Goal: Task Accomplishment & Management: Complete application form

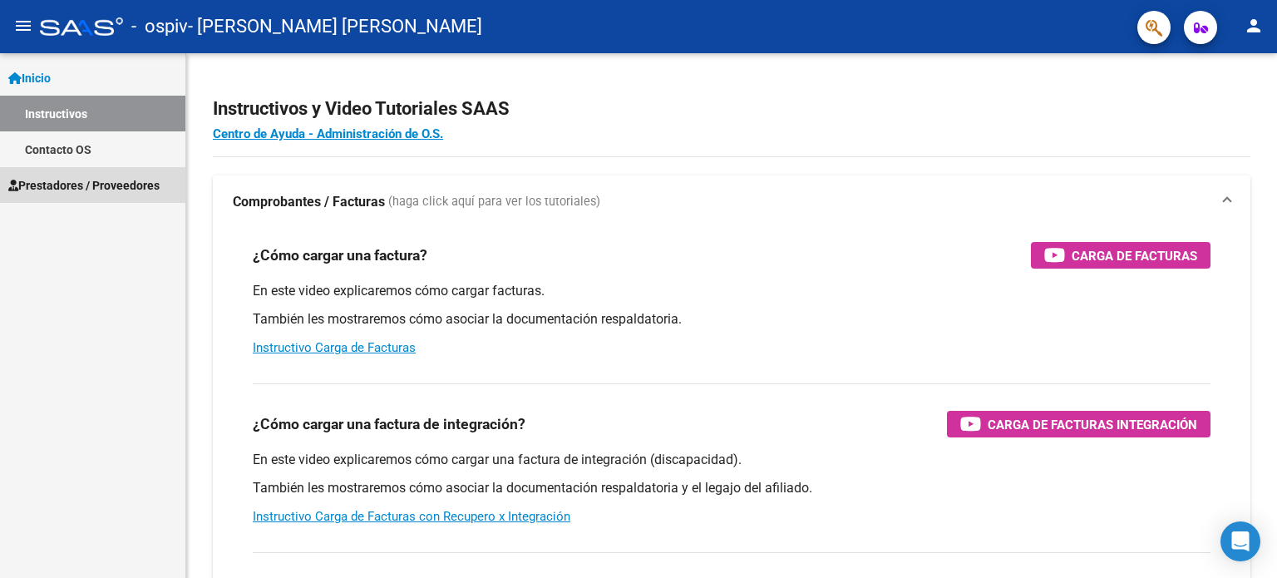
click at [85, 182] on span "Prestadores / Proveedores" at bounding box center [83, 185] width 151 height 18
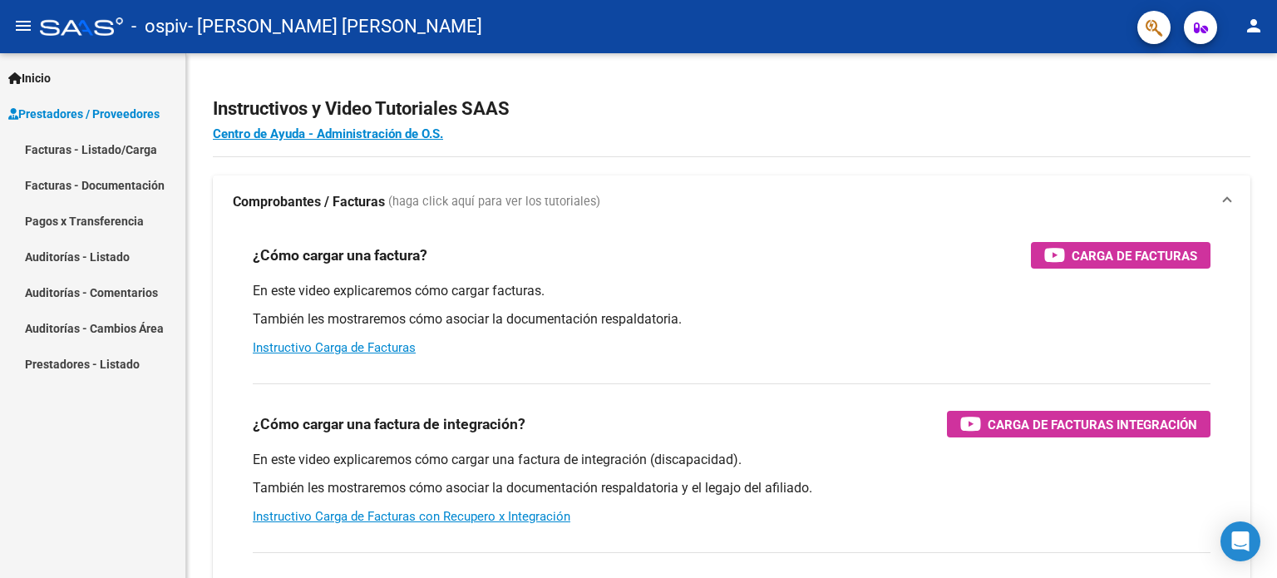
click at [121, 148] on link "Facturas - Listado/Carga" at bounding box center [92, 149] width 185 height 36
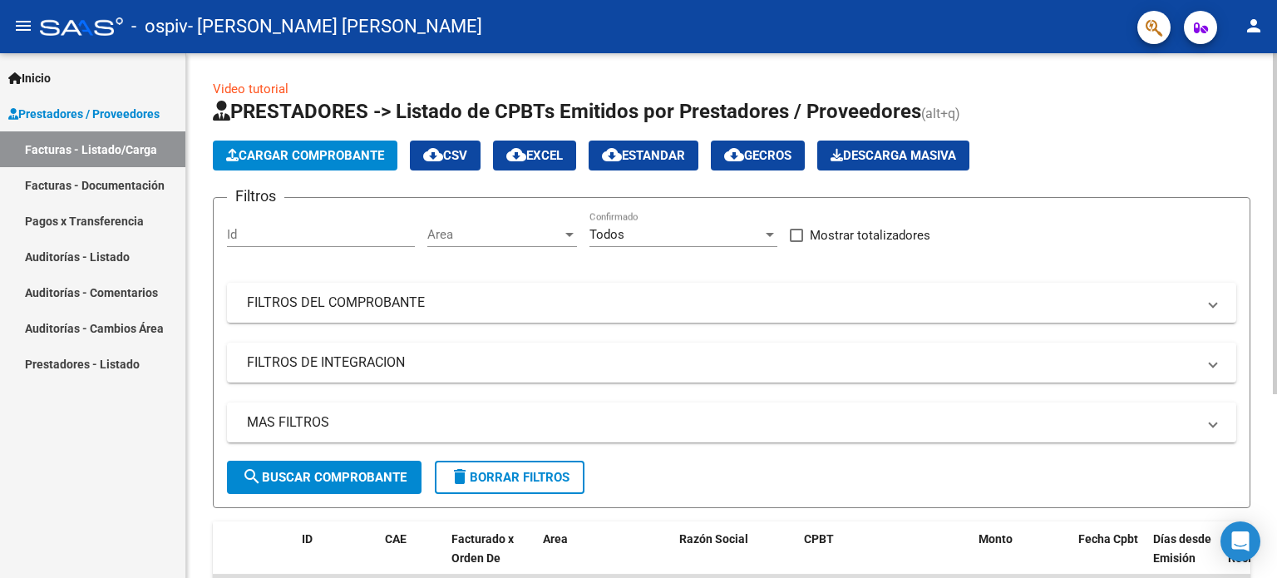
click at [291, 148] on span "Cargar Comprobante" at bounding box center [305, 155] width 158 height 15
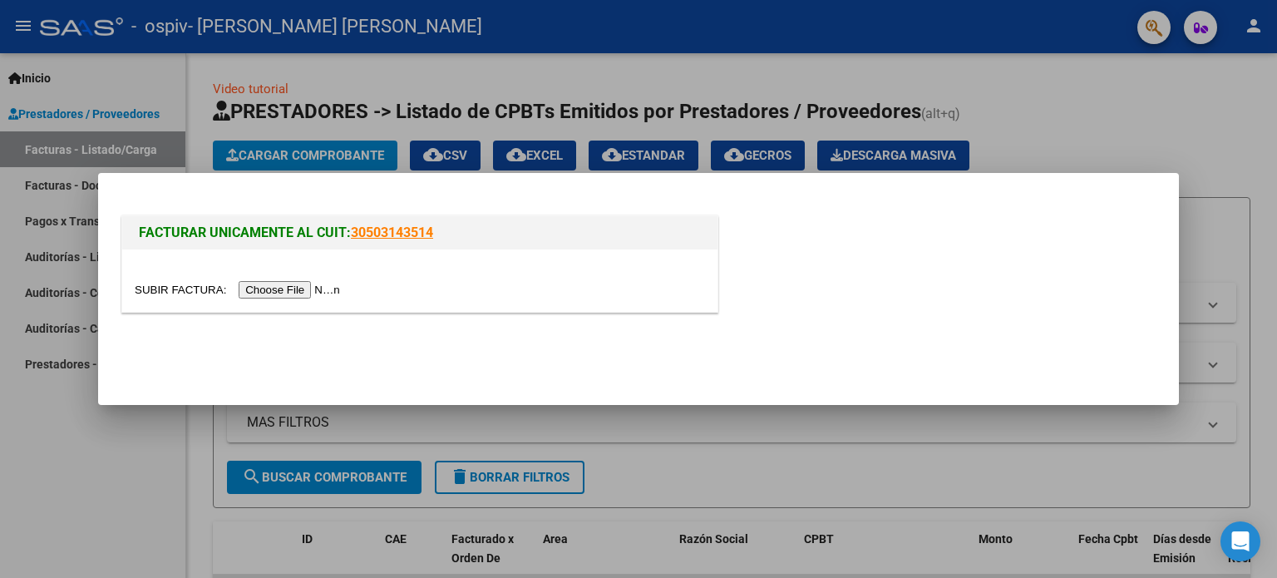
click at [315, 285] on input "file" at bounding box center [240, 289] width 210 height 17
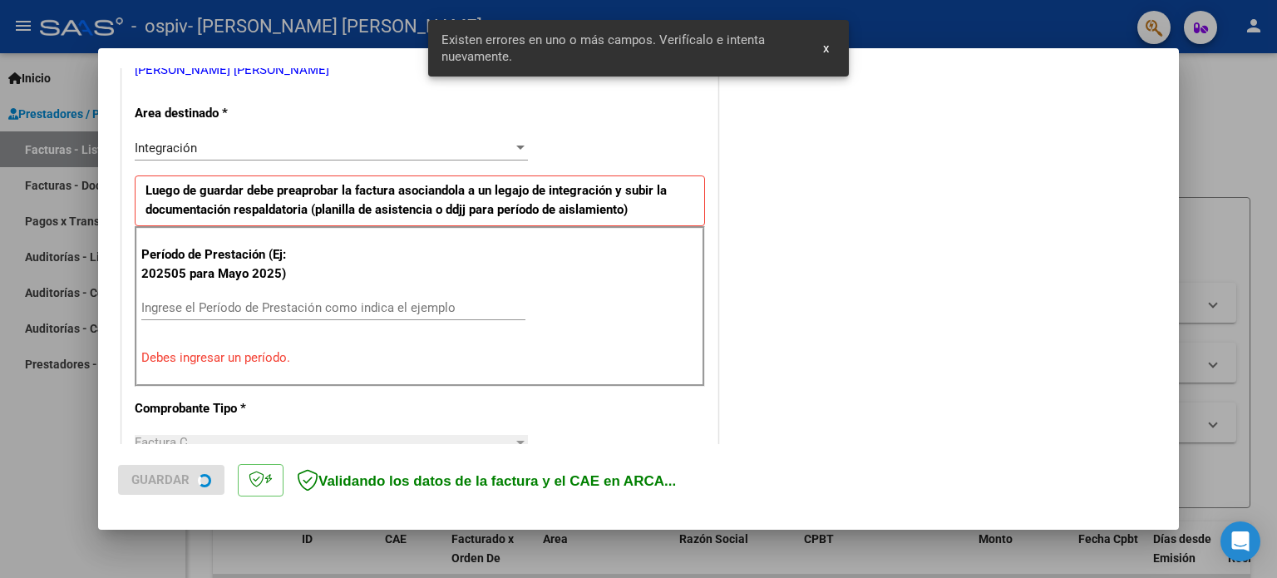
scroll to position [358, 0]
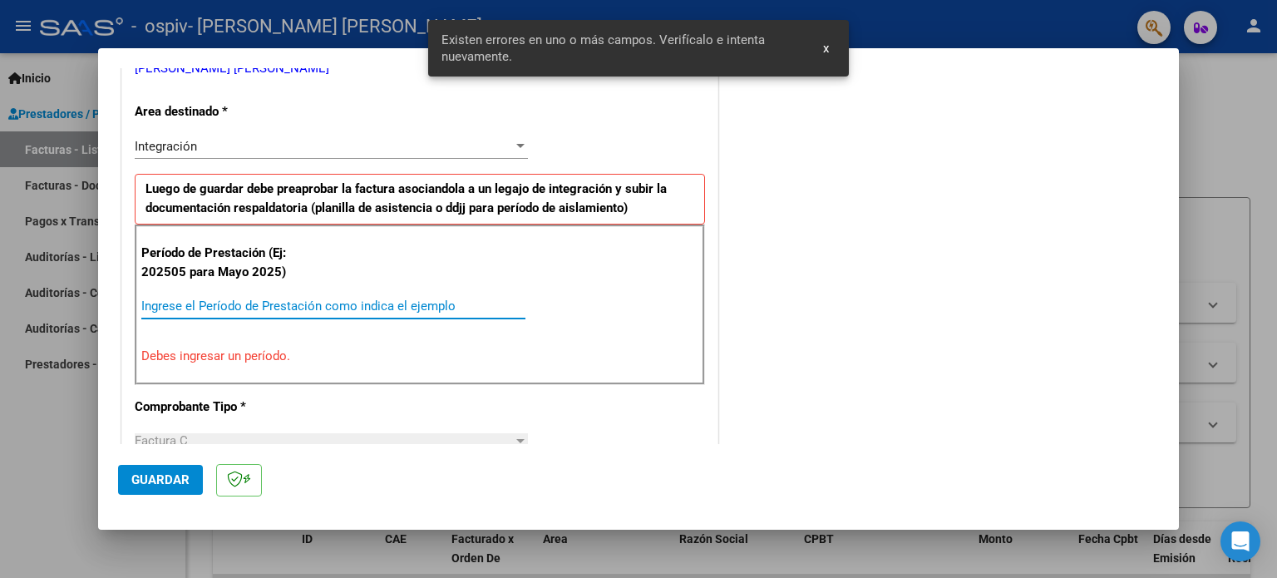
click at [225, 301] on input "Ingrese el Período de Prestación como indica el ejemplo" at bounding box center [333, 305] width 384 height 15
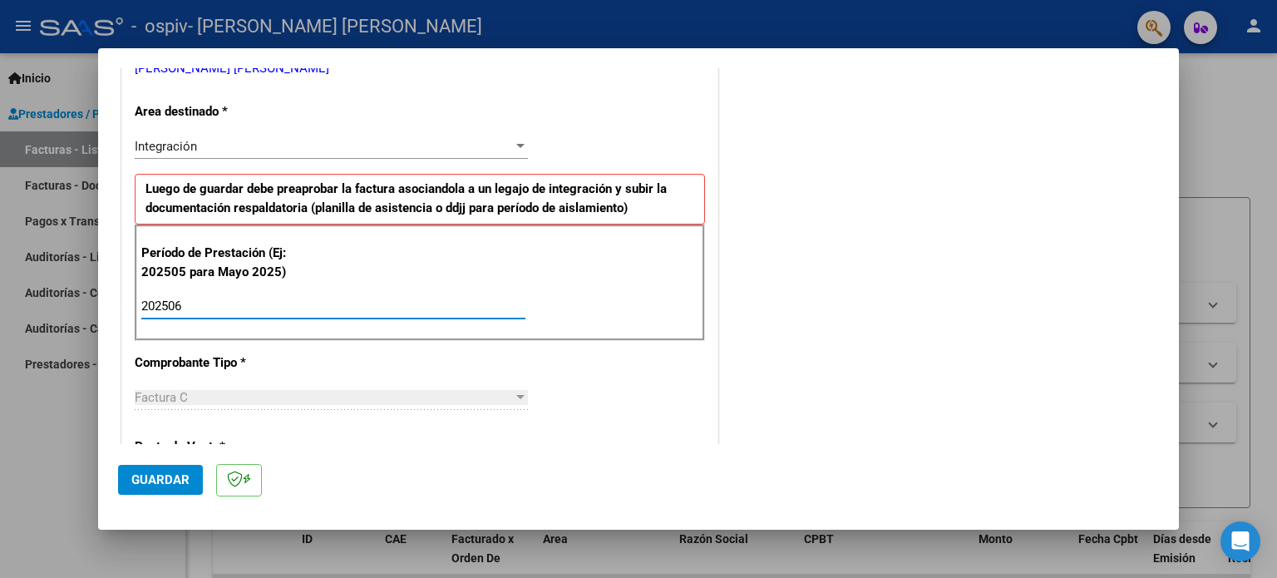
type input "202506"
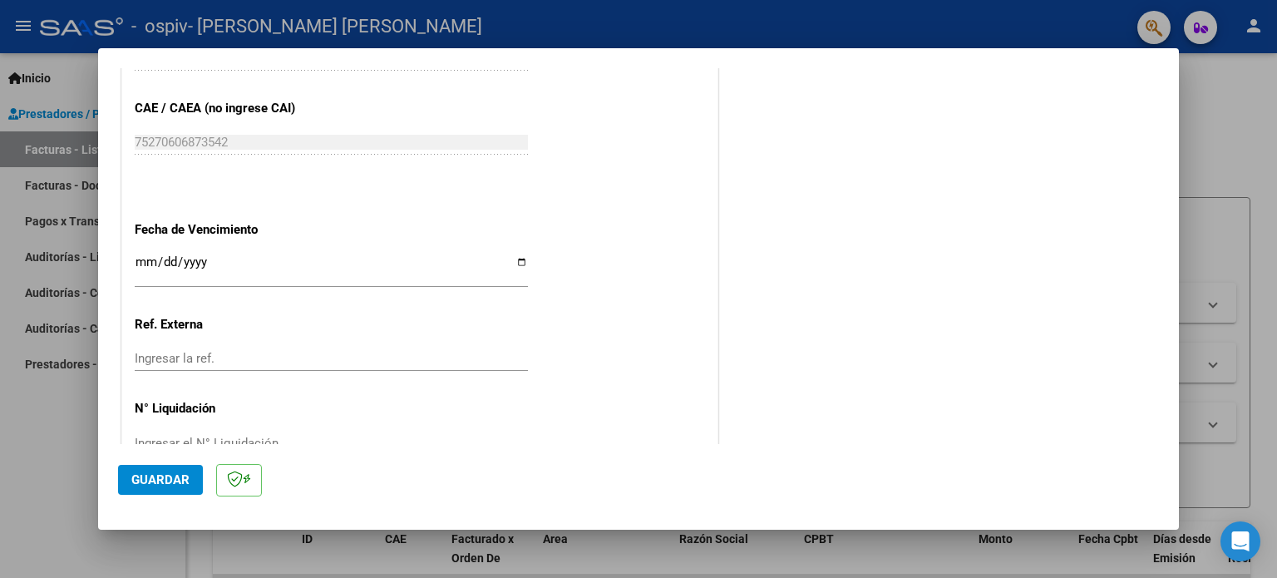
scroll to position [1081, 0]
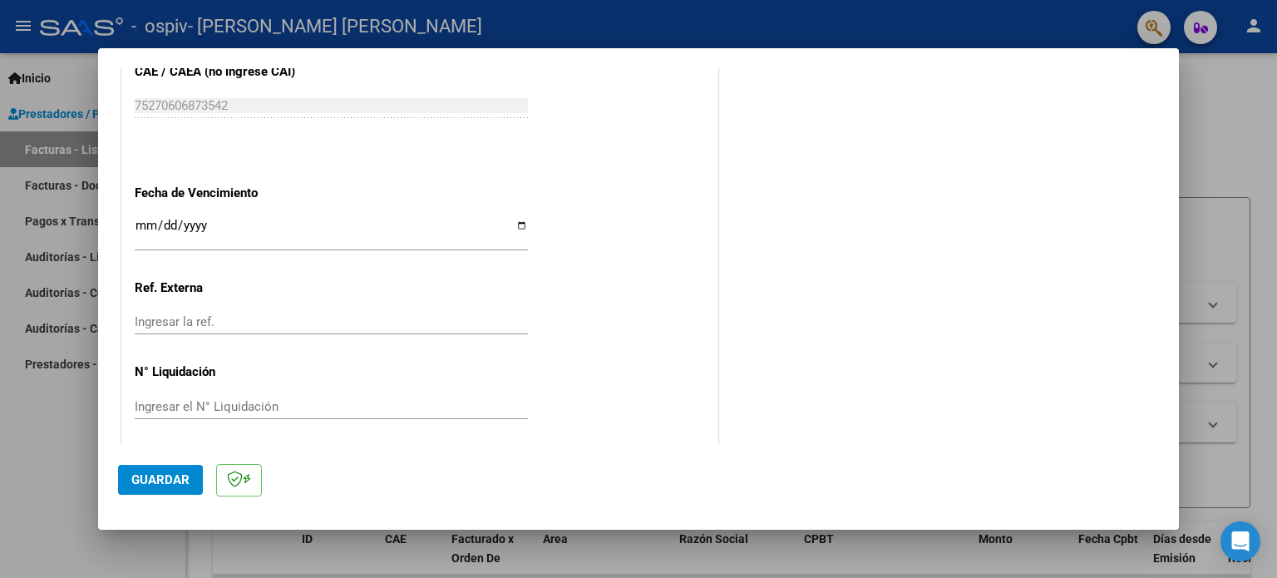
click at [202, 219] on input "Ingresar la fecha" at bounding box center [331, 232] width 393 height 27
click at [517, 228] on input "Ingresar la fecha" at bounding box center [331, 232] width 393 height 27
type input "[DATE]"
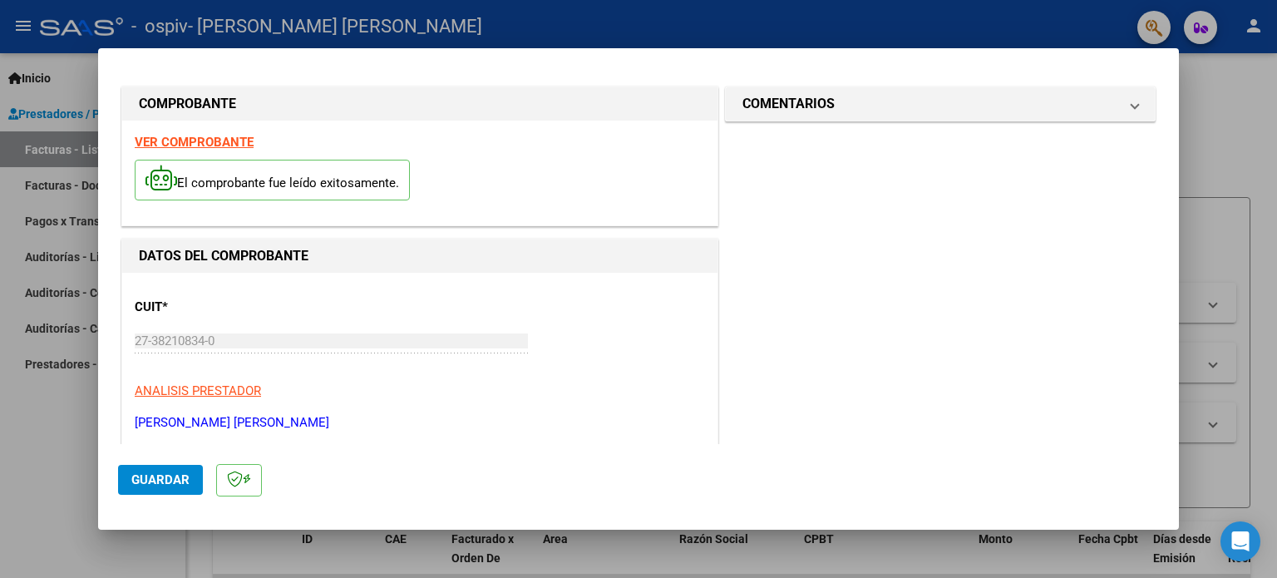
scroll to position [0, 0]
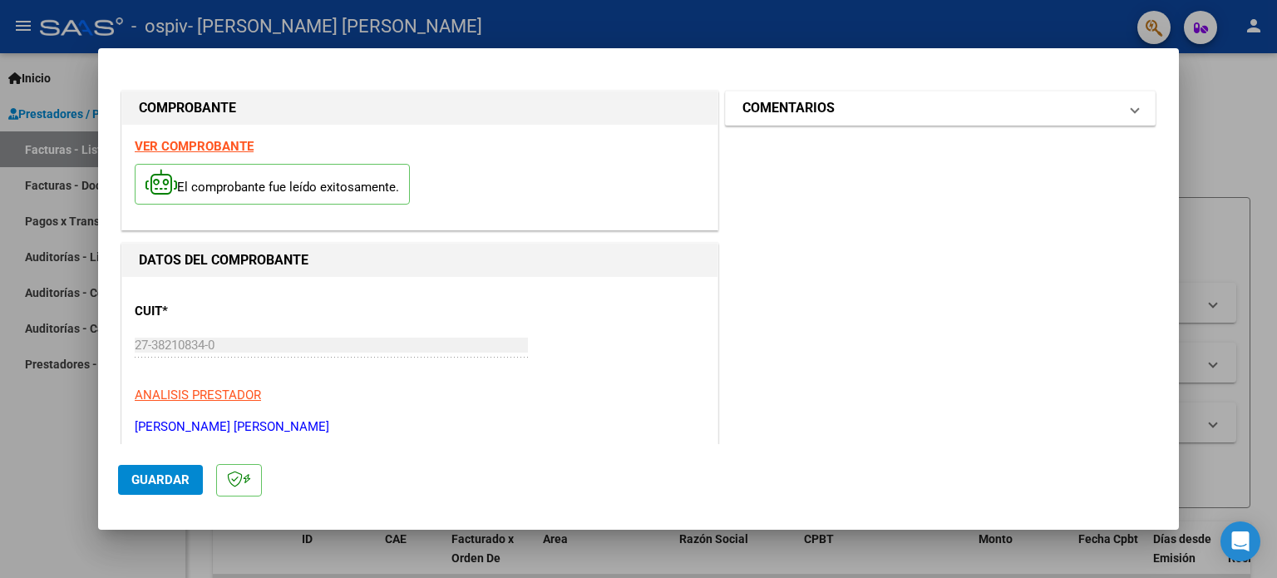
click at [898, 123] on mat-expansion-panel-header "COMENTARIOS" at bounding box center [940, 107] width 429 height 33
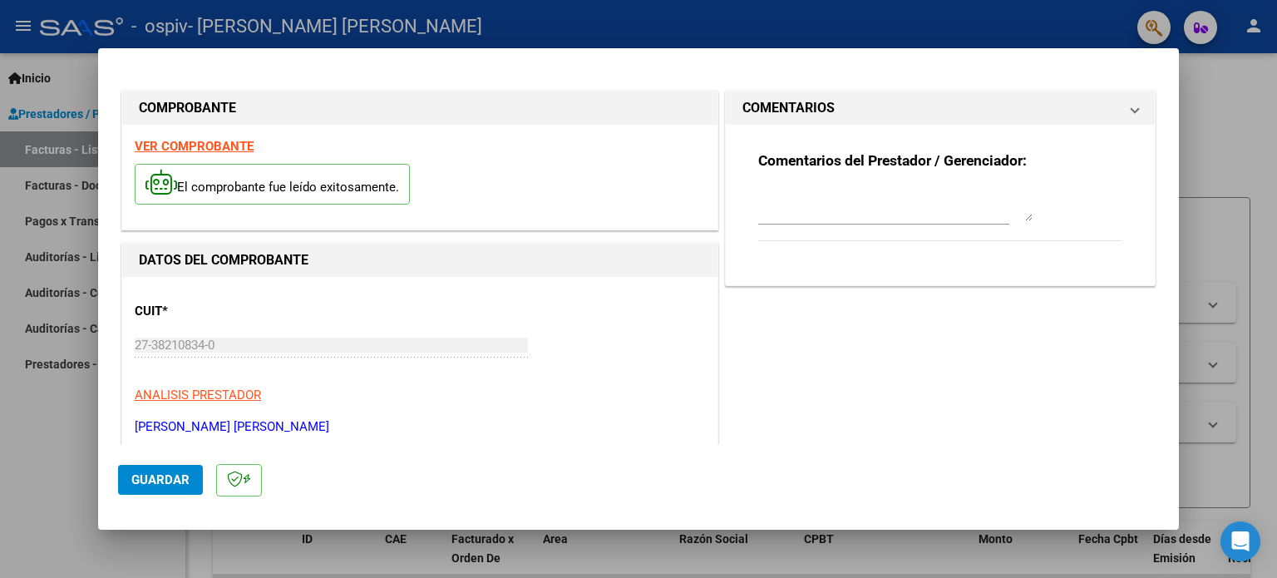
click at [907, 107] on mat-panel-title "COMENTARIOS" at bounding box center [930, 108] width 376 height 20
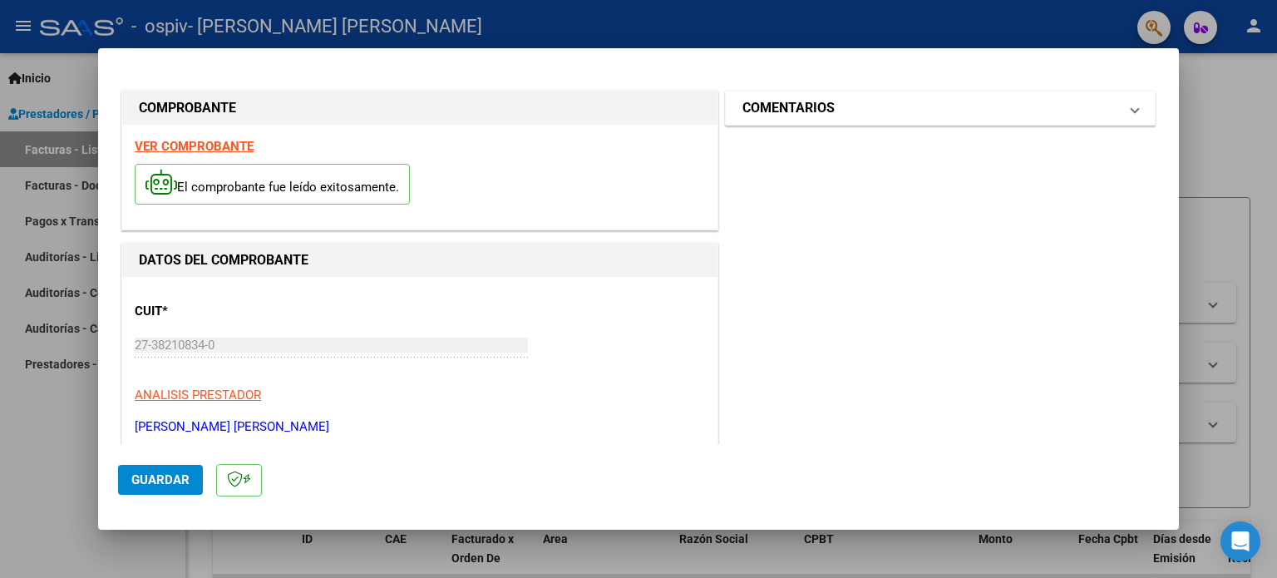
click at [901, 109] on mat-panel-title "COMENTARIOS" at bounding box center [930, 108] width 376 height 20
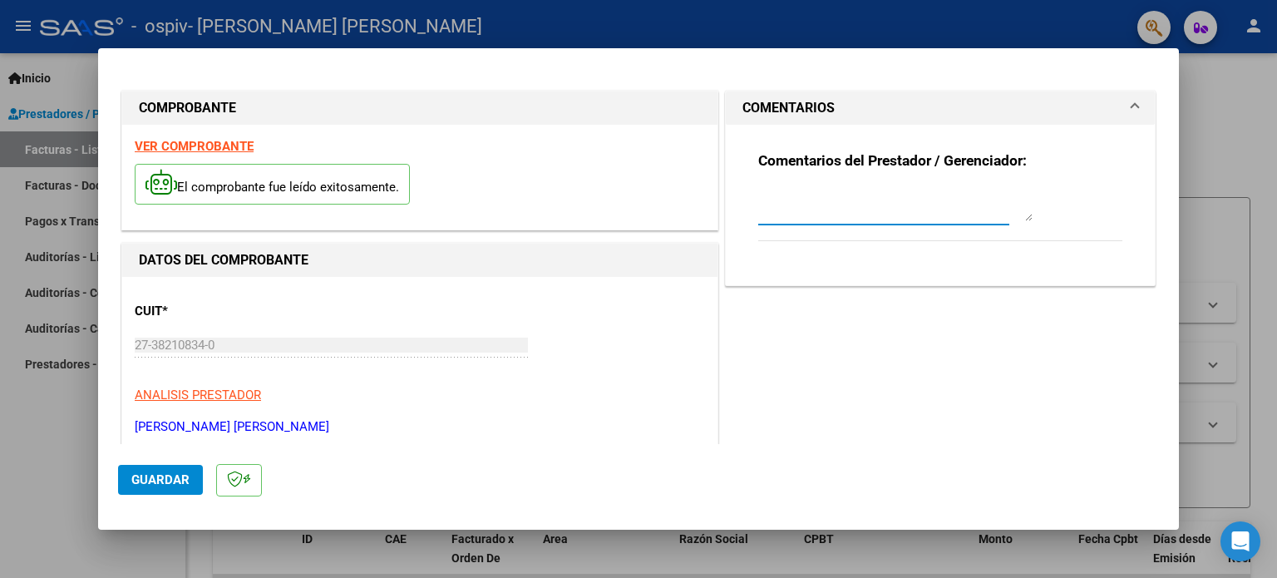
click at [892, 209] on textarea at bounding box center [895, 204] width 274 height 33
click at [1021, 219] on textarea at bounding box center [895, 204] width 274 height 33
click at [987, 214] on textarea at bounding box center [895, 204] width 274 height 33
click at [183, 486] on span "Guardar" at bounding box center [160, 479] width 58 height 15
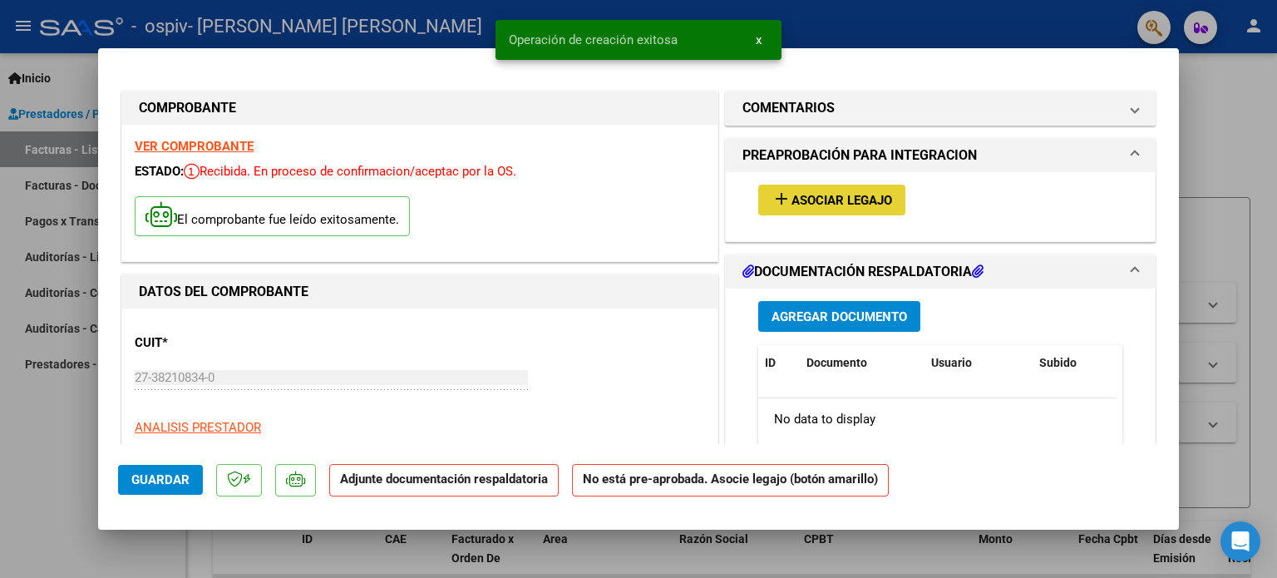
click at [811, 203] on span "Asociar Legajo" at bounding box center [841, 200] width 101 height 15
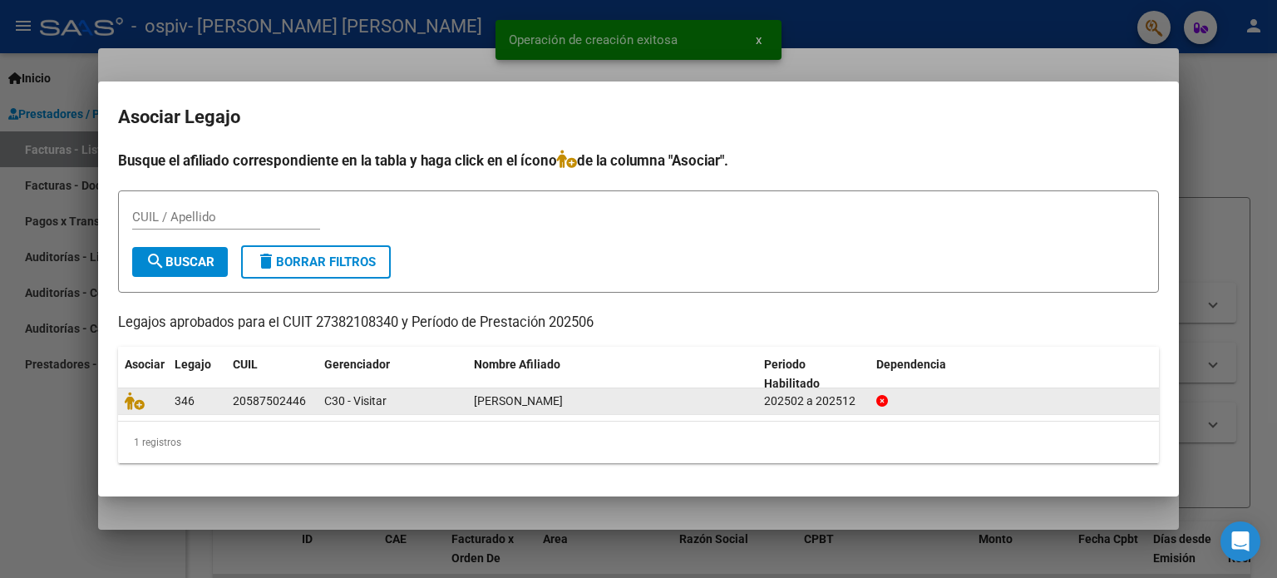
click at [209, 401] on div "346" at bounding box center [197, 401] width 45 height 19
click at [529, 398] on span "[PERSON_NAME]" at bounding box center [518, 400] width 89 height 13
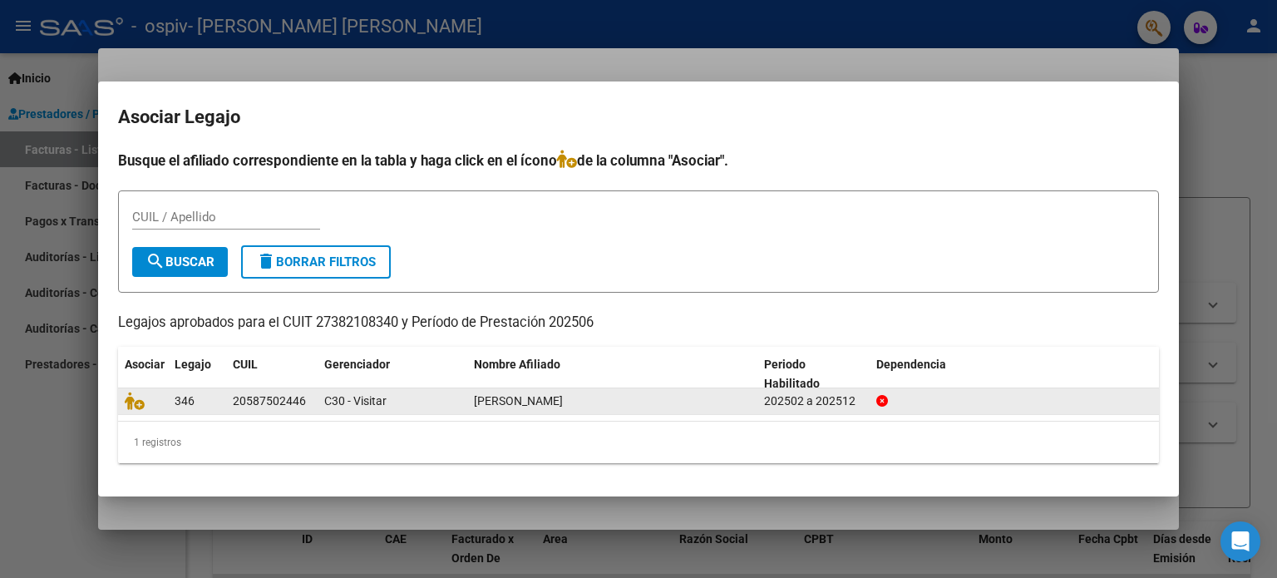
click at [501, 411] on datatable-body-cell "[PERSON_NAME]" at bounding box center [612, 401] width 290 height 26
click at [248, 401] on div "20587502446" at bounding box center [269, 401] width 73 height 19
click at [136, 403] on icon at bounding box center [135, 401] width 20 height 18
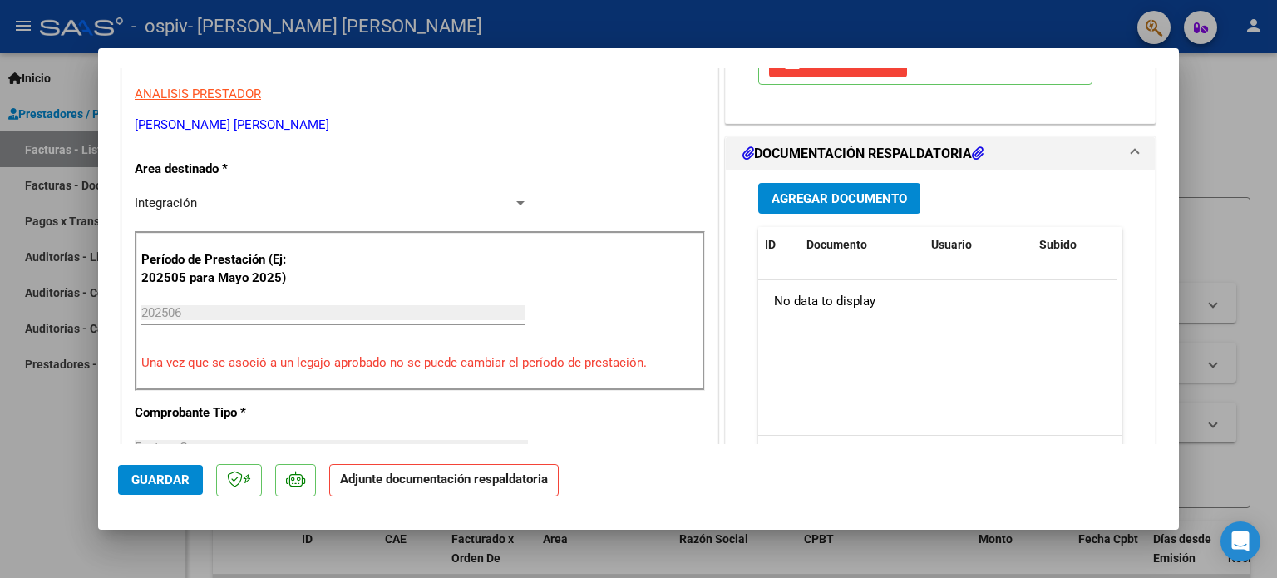
scroll to position [332, 0]
click at [852, 195] on span "Agregar Documento" at bounding box center [838, 199] width 135 height 15
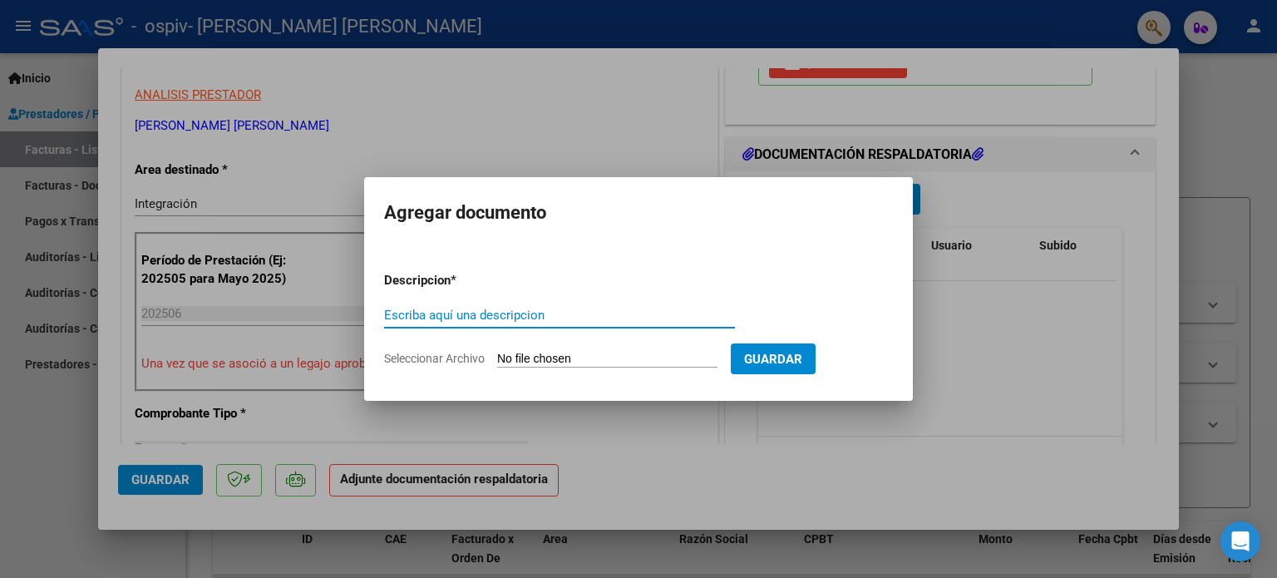
click at [523, 315] on input "Escriba aquí una descripcion" at bounding box center [559, 315] width 351 height 15
click at [513, 352] on input "Seleccionar Archivo" at bounding box center [607, 360] width 220 height 16
type input "C:\fakepath\27382108340_011_00001_00000251.pdf"
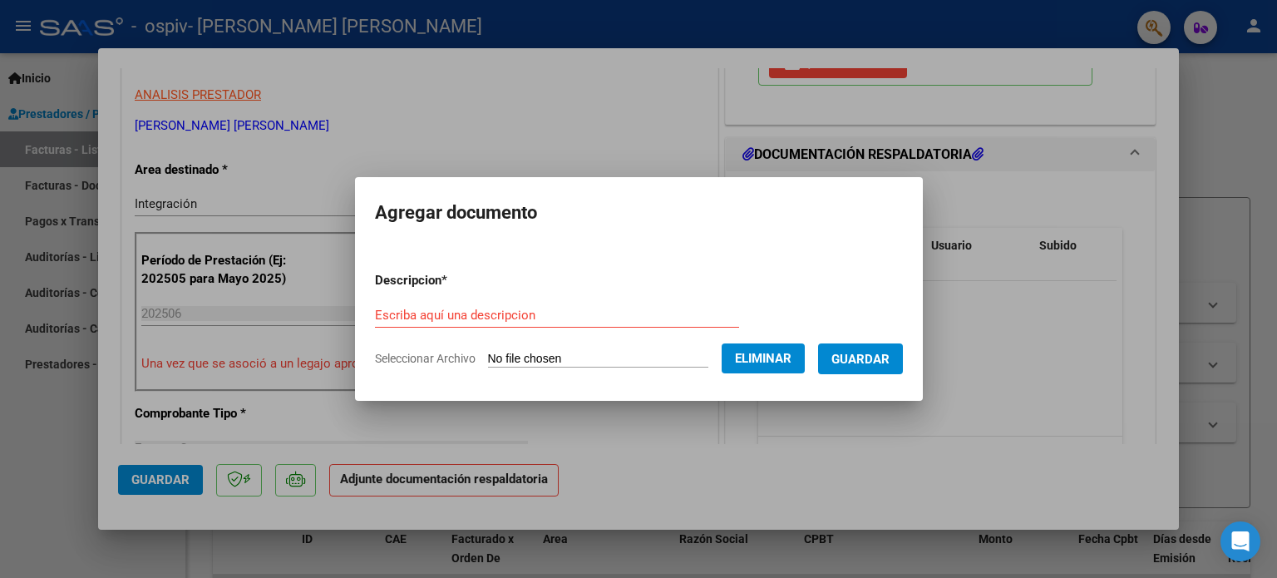
click at [613, 321] on input "Escriba aquí una descripcion" at bounding box center [557, 315] width 364 height 15
type input "factura"
click at [874, 346] on button "Guardar" at bounding box center [860, 358] width 85 height 31
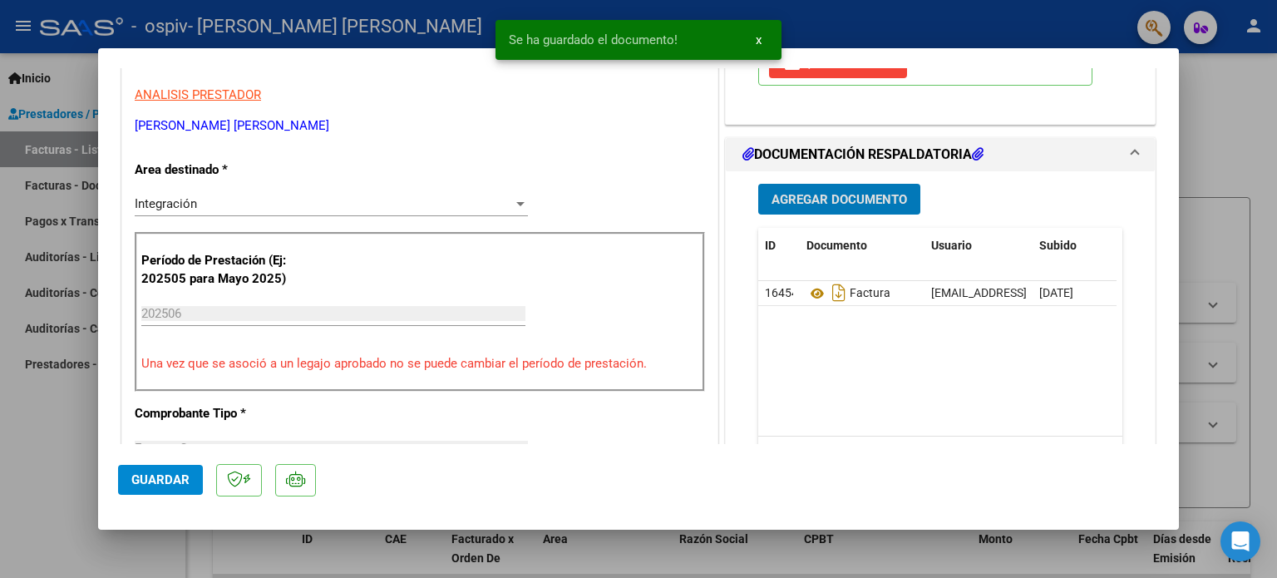
click at [855, 206] on button "Agregar Documento" at bounding box center [839, 199] width 162 height 31
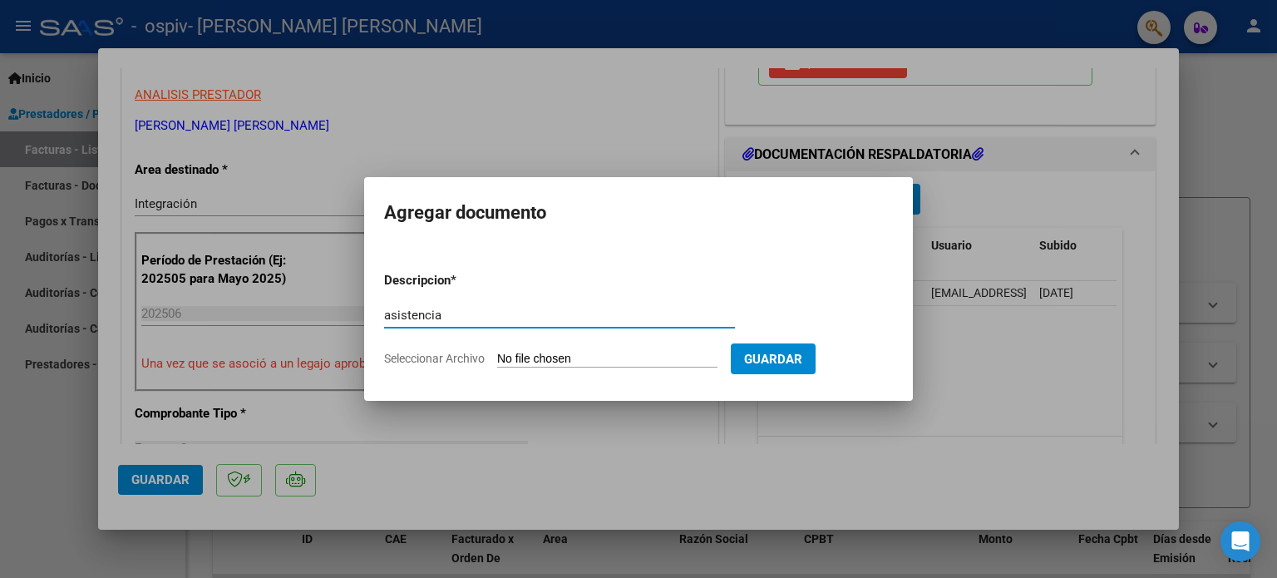
type input "asistencia"
click at [702, 342] on div "asistencia Escriba aquí una descripcion" at bounding box center [559, 323] width 351 height 41
click at [660, 355] on input "Seleccionar Archivo" at bounding box center [607, 360] width 220 height 16
type input "C:\fakepath\[PERSON_NAME][DATE].pdf"
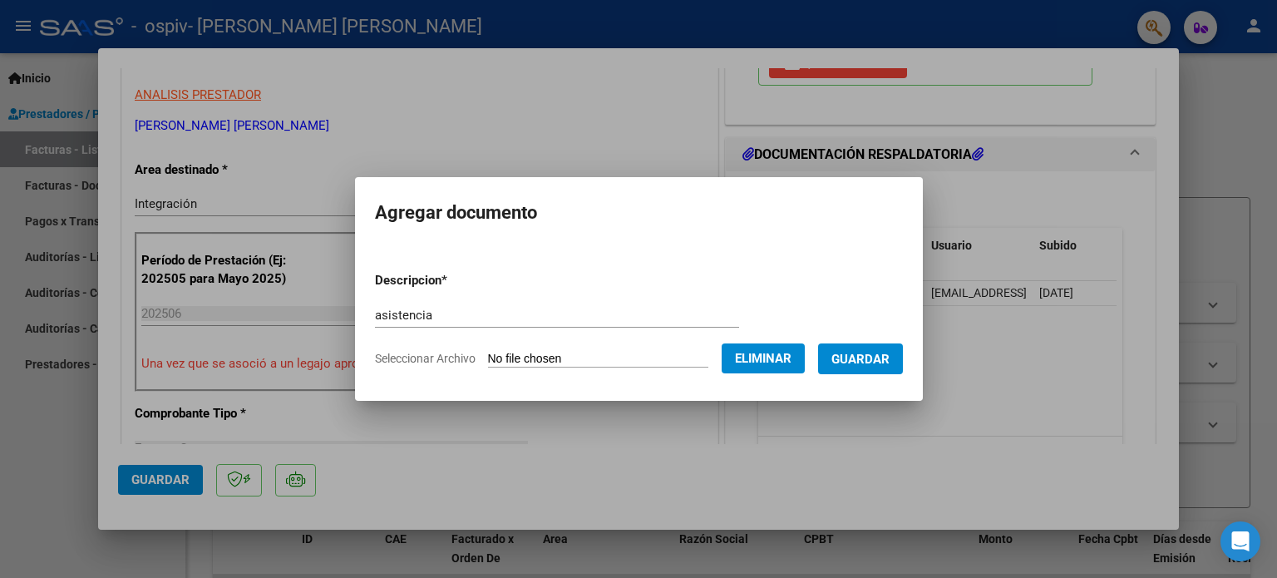
click at [855, 368] on button "Guardar" at bounding box center [860, 358] width 85 height 31
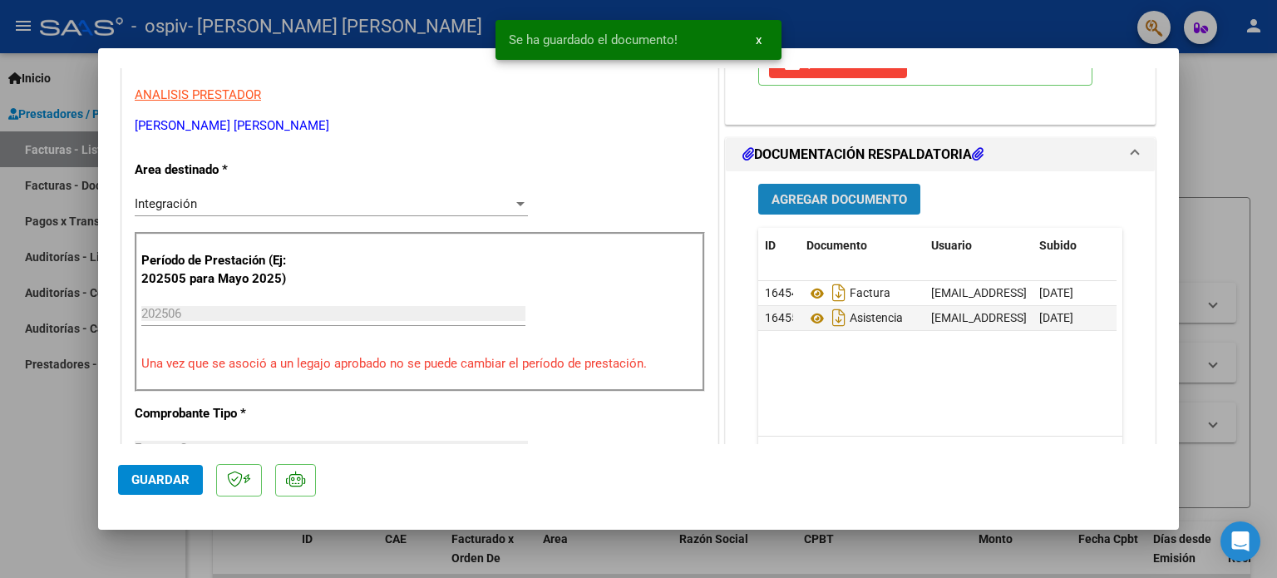
click at [861, 187] on button "Agregar Documento" at bounding box center [839, 199] width 162 height 31
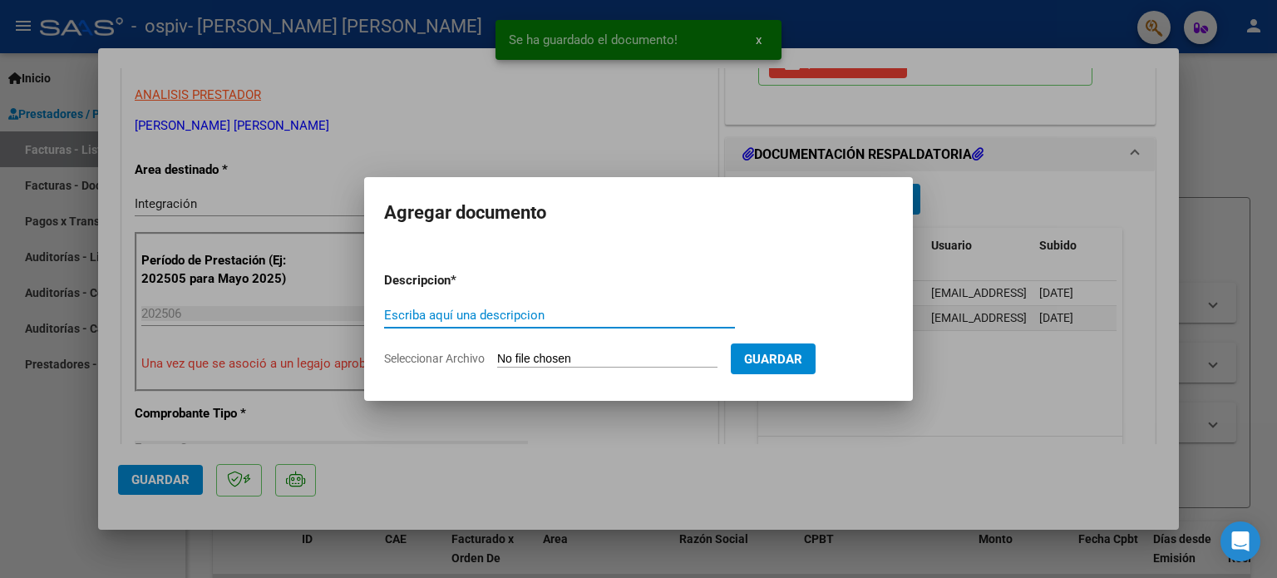
click at [622, 321] on input "Escriba aquí una descripcion" at bounding box center [559, 315] width 351 height 15
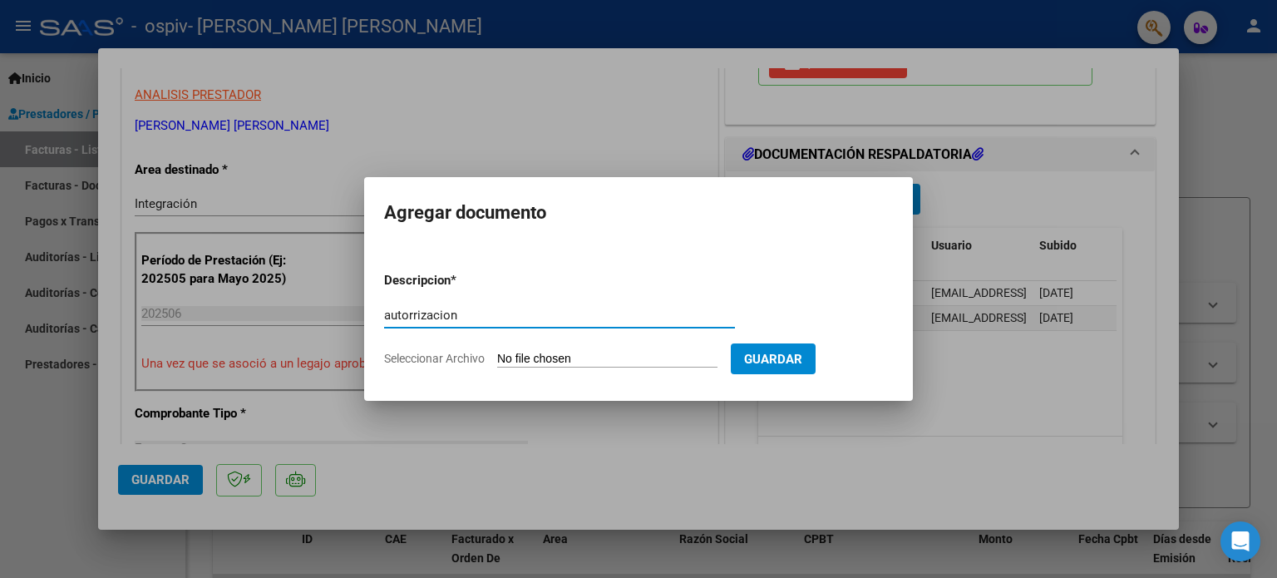
type input "autorrizacion"
click at [469, 355] on span "Seleccionar Archivo" at bounding box center [434, 358] width 101 height 13
click at [497, 355] on input "Seleccionar Archivo" at bounding box center [607, 360] width 220 height 16
type input "C:\fakepath\[PERSON_NAME] TO 2025.pdf"
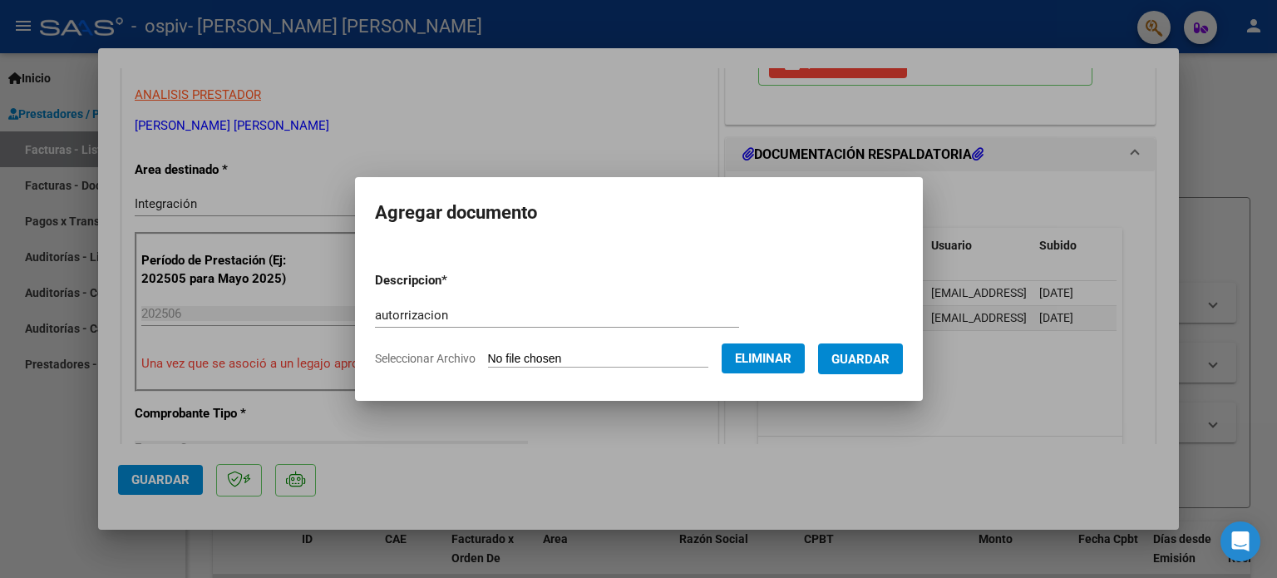
click at [375, 308] on input "autorrizacion" at bounding box center [557, 315] width 364 height 15
drag, startPoint x: 366, startPoint y: 308, endPoint x: 377, endPoint y: 315, distance: 13.4
click at [377, 315] on input "autorrizacion" at bounding box center [557, 315] width 364 height 15
type input "autorización"
click at [874, 368] on button "Guardar" at bounding box center [860, 358] width 85 height 31
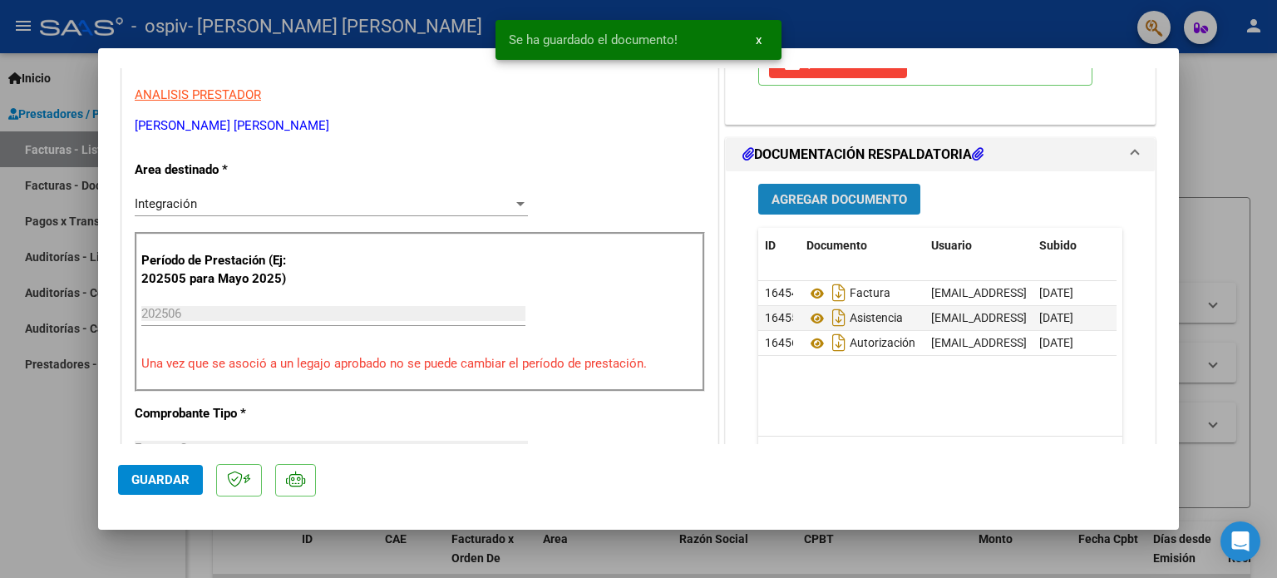
click at [888, 198] on span "Agregar Documento" at bounding box center [838, 199] width 135 height 15
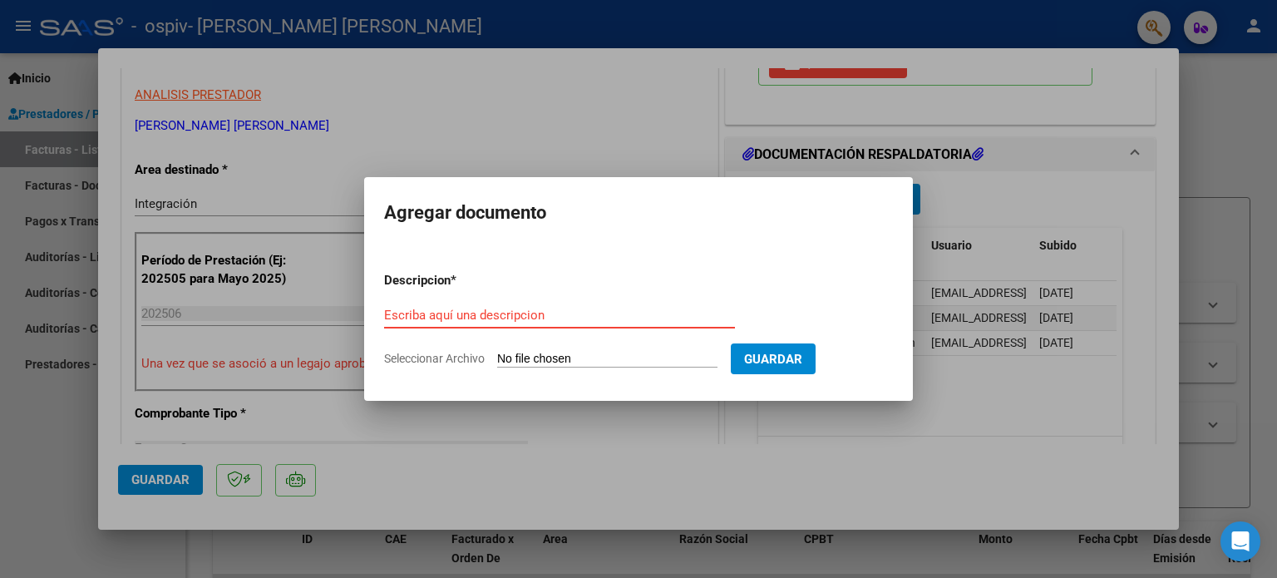
click at [589, 312] on input "Escriba aquí una descripcion" at bounding box center [559, 315] width 351 height 15
type input "informe [PERSON_NAME]"
click at [592, 354] on input "Seleccionar Archivo" at bounding box center [607, 360] width 220 height 16
type input "C:\fakepath\[PERSON_NAME].pdf"
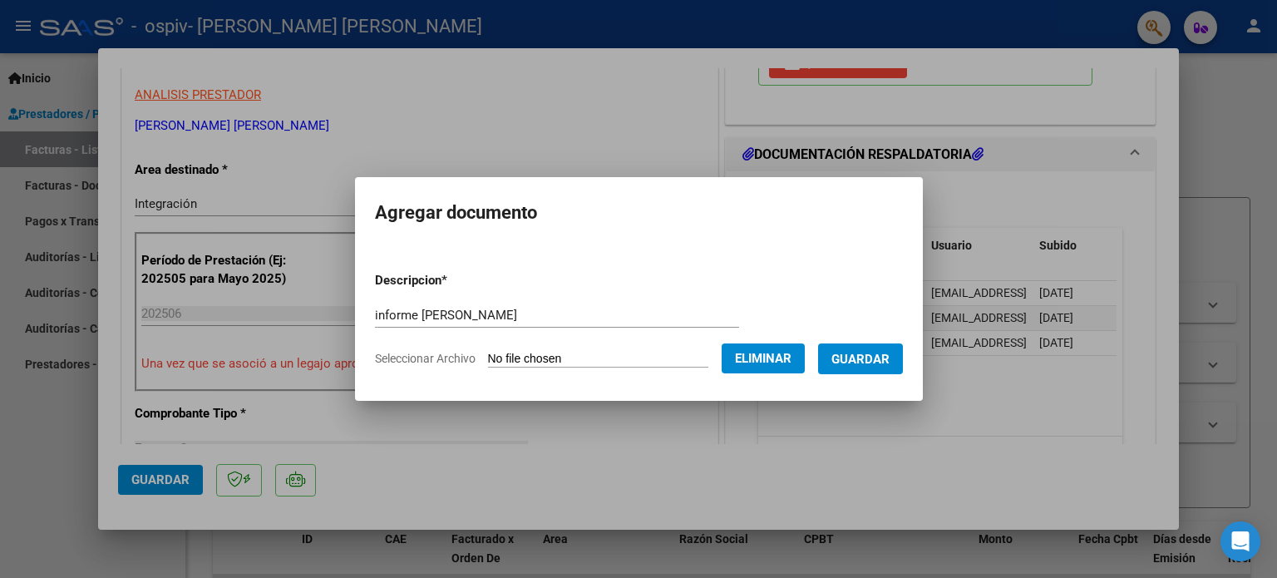
click at [871, 359] on span "Guardar" at bounding box center [860, 359] width 58 height 15
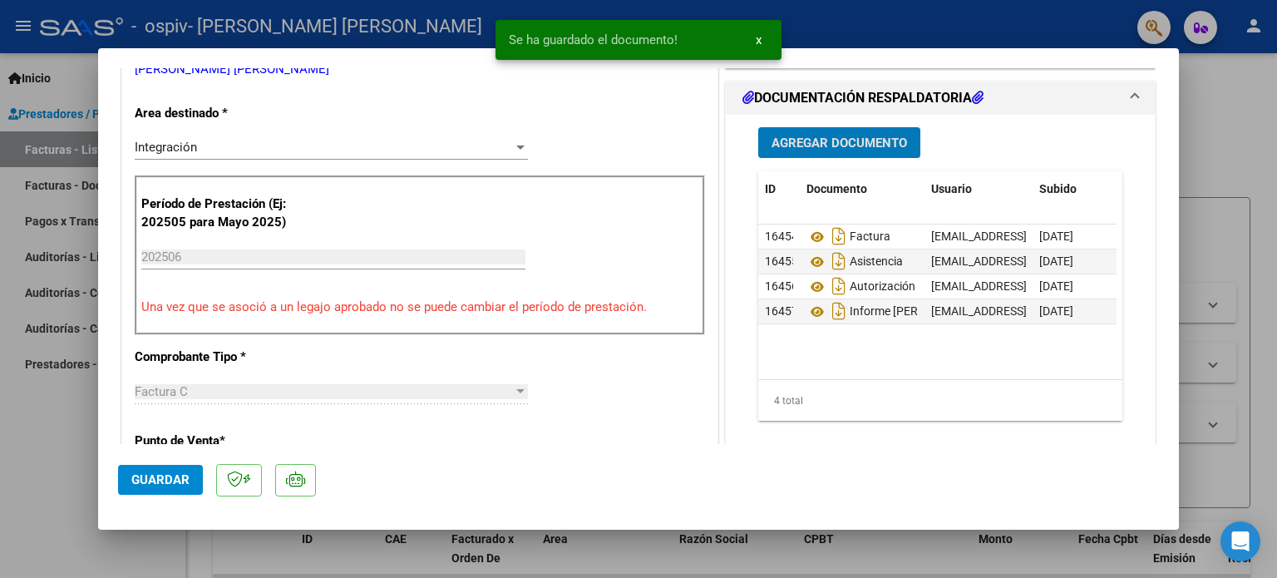
scroll to position [416, 0]
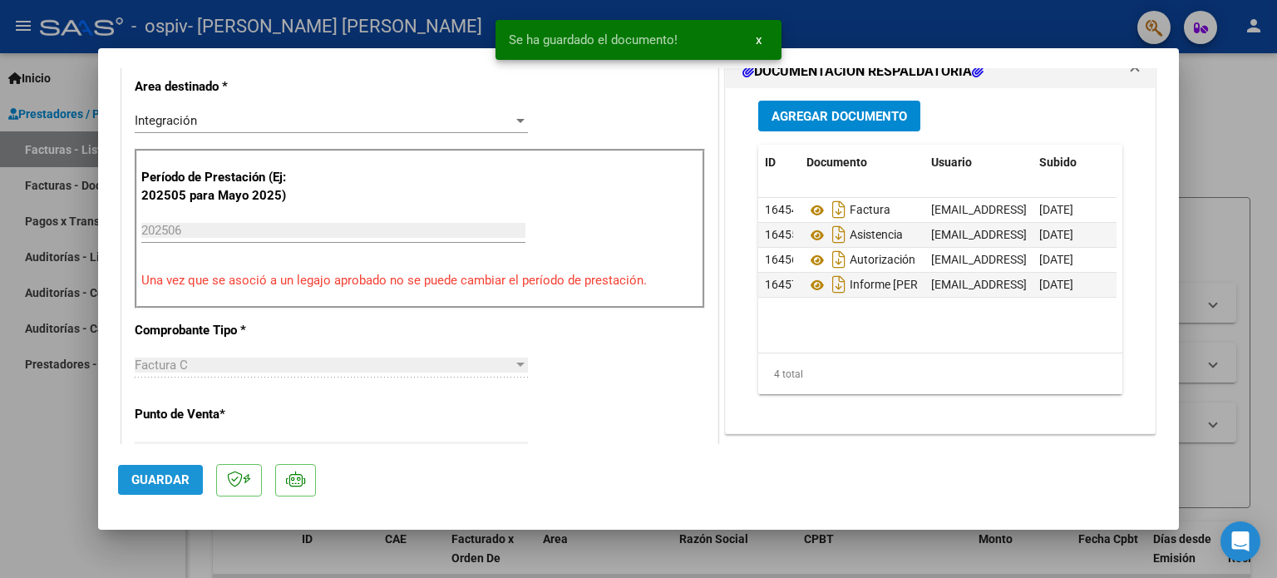
click at [156, 474] on span "Guardar" at bounding box center [160, 479] width 58 height 15
click at [159, 485] on span "Guardar" at bounding box center [160, 479] width 58 height 15
click at [1214, 165] on div at bounding box center [638, 289] width 1277 height 578
type input "$ 0,00"
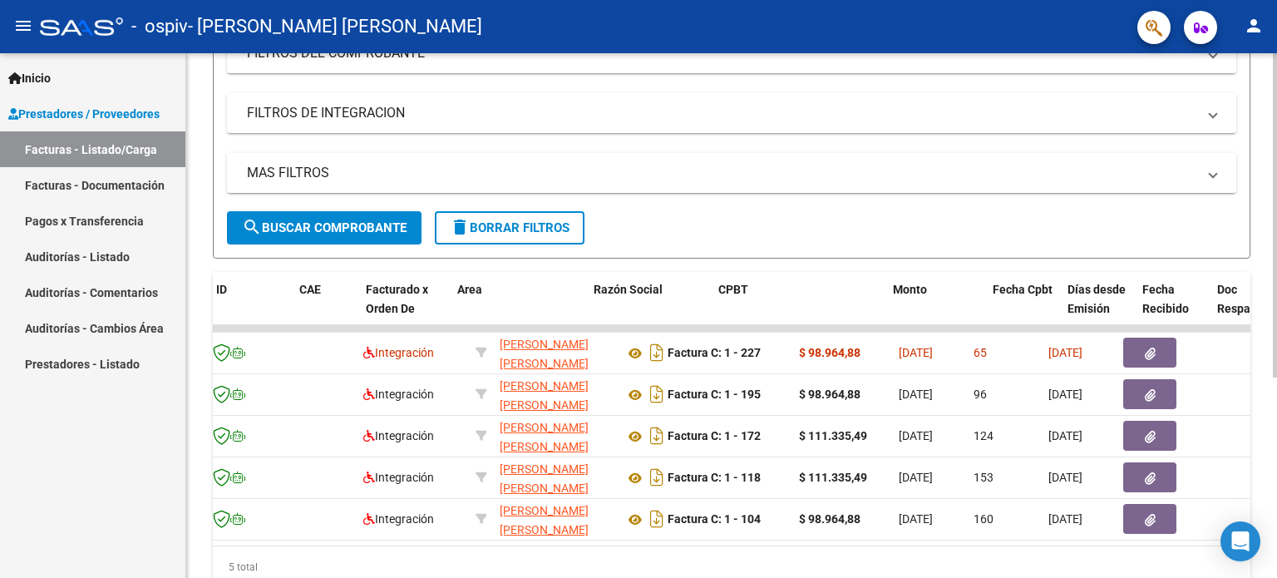
scroll to position [0, 0]
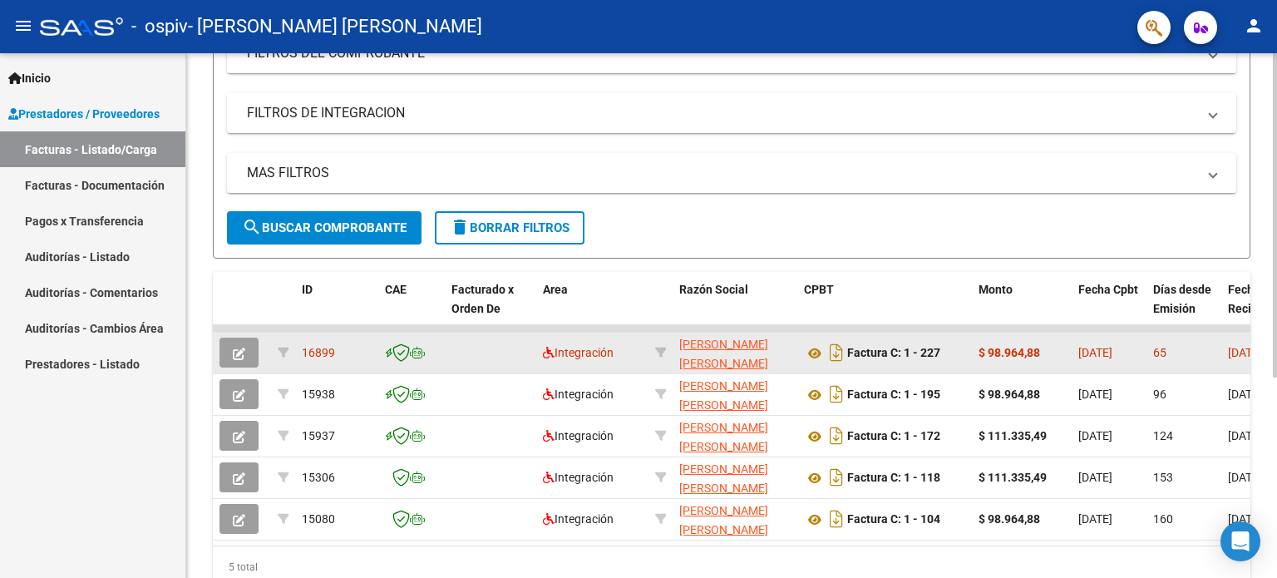
click at [323, 356] on span "16899" at bounding box center [318, 352] width 33 height 13
click at [323, 338] on datatable-body-cell "16899" at bounding box center [336, 352] width 83 height 41
click at [323, 356] on span "16899" at bounding box center [318, 352] width 33 height 13
drag, startPoint x: 322, startPoint y: 345, endPoint x: 535, endPoint y: 361, distance: 214.2
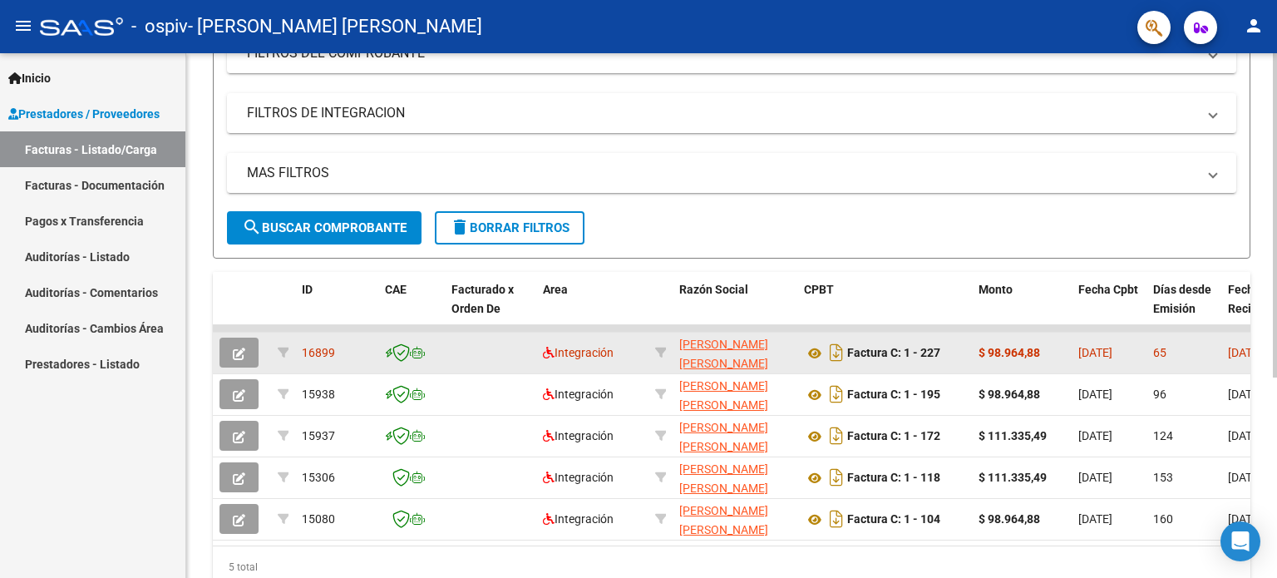
click at [416, 353] on icon at bounding box center [417, 353] width 15 height 12
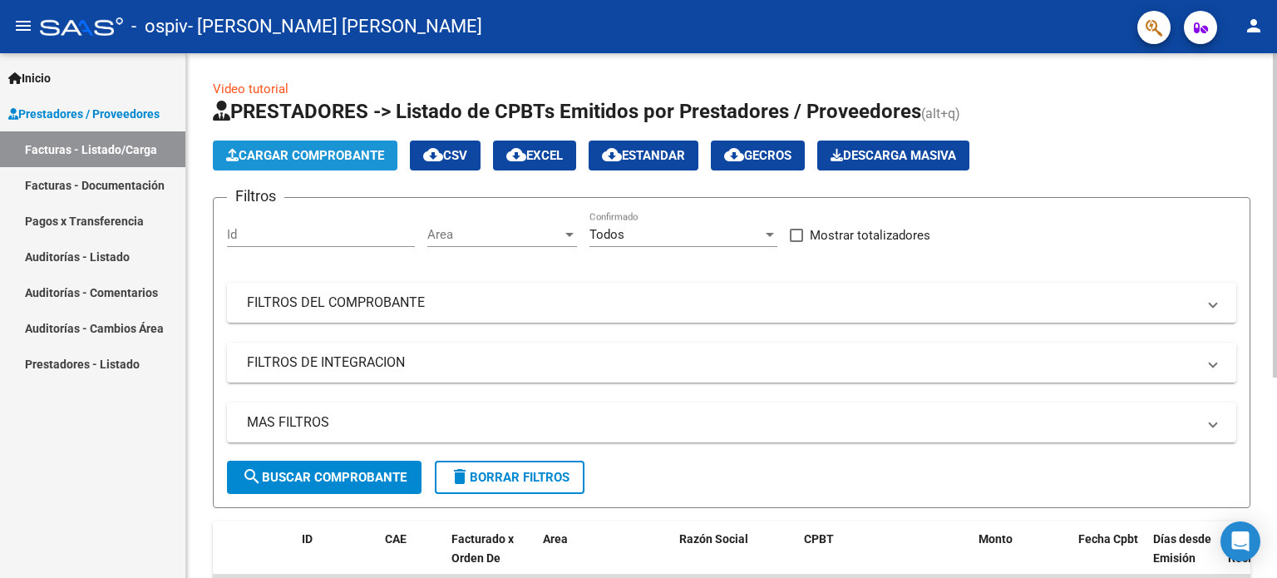
click at [347, 160] on span "Cargar Comprobante" at bounding box center [305, 155] width 158 height 15
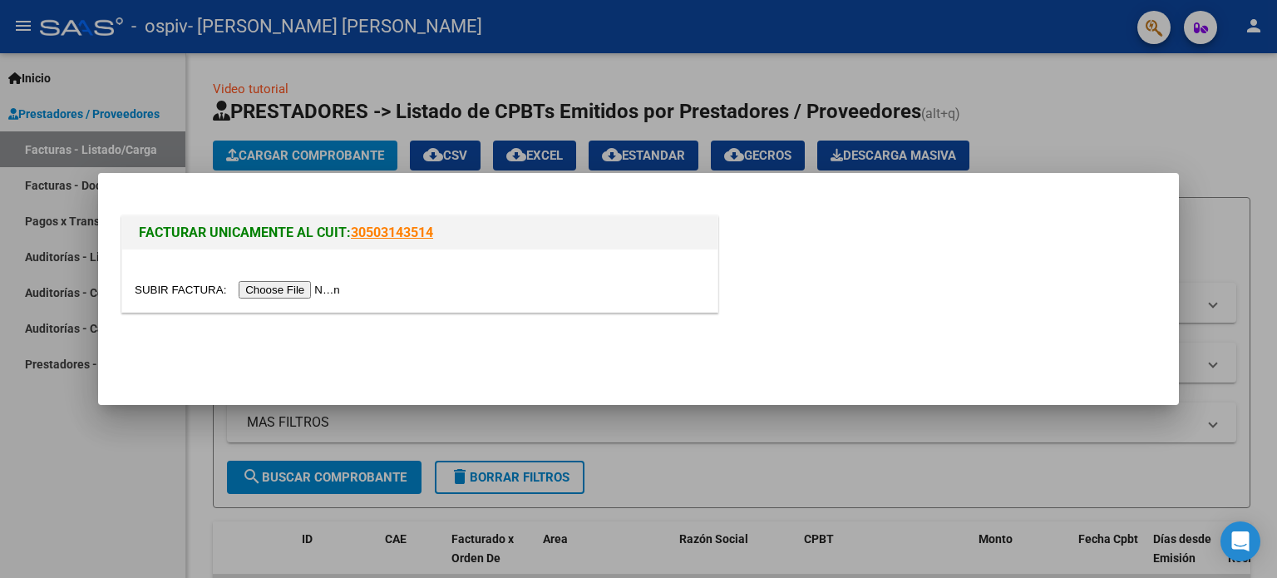
click at [344, 283] on input "file" at bounding box center [240, 289] width 210 height 17
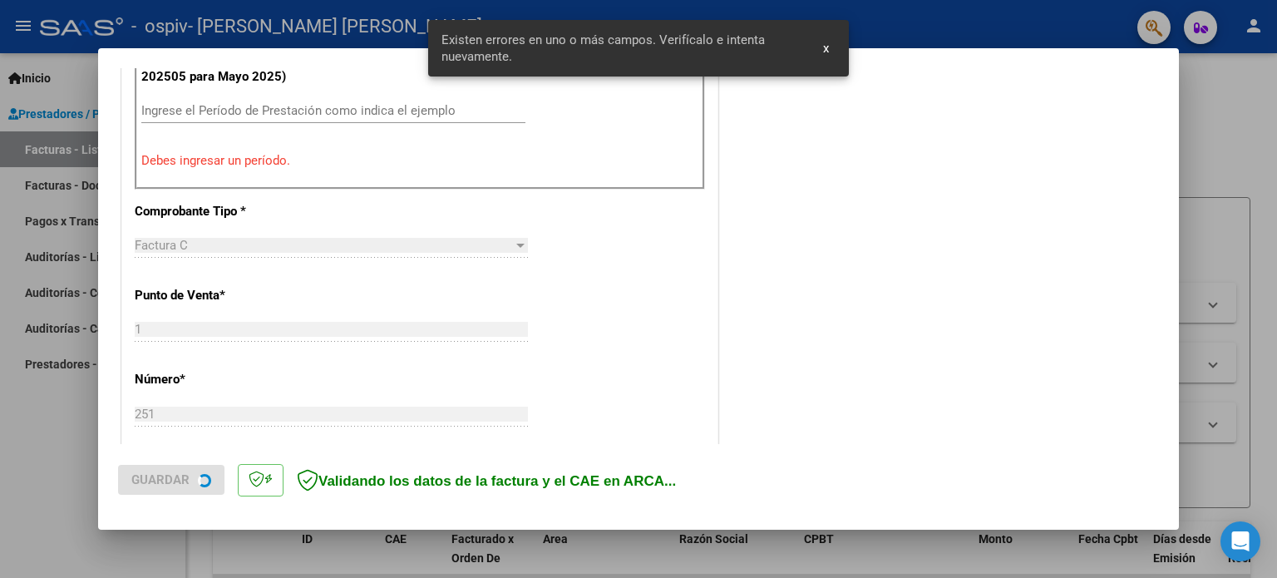
scroll to position [555, 0]
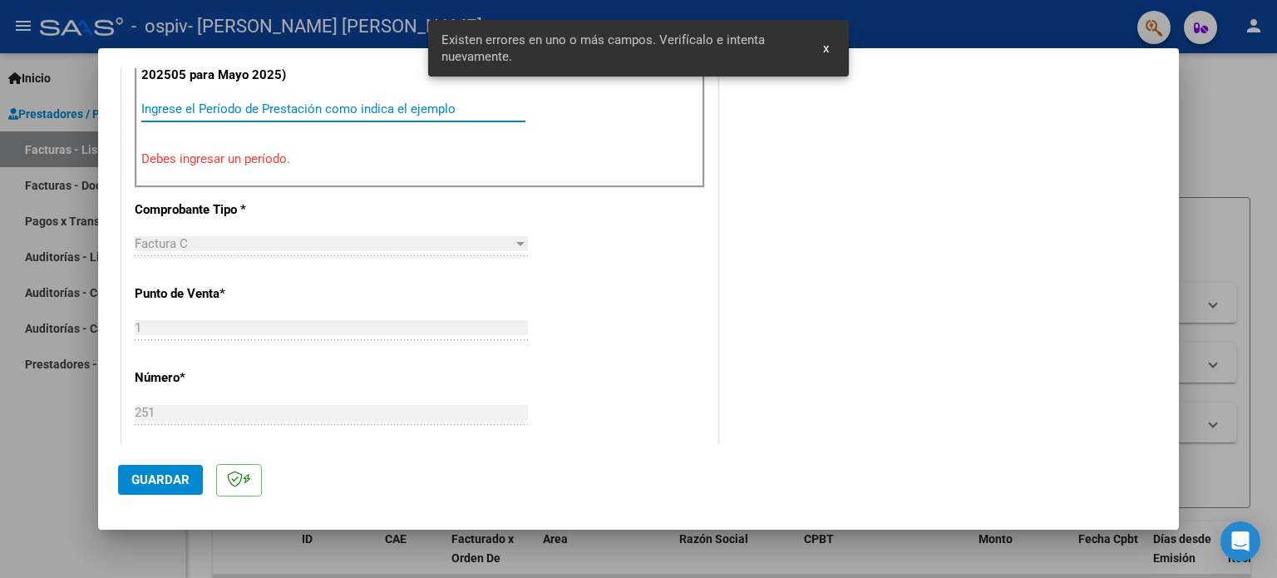
click at [310, 101] on input "Ingrese el Período de Prestación como indica el ejemplo" at bounding box center [333, 108] width 384 height 15
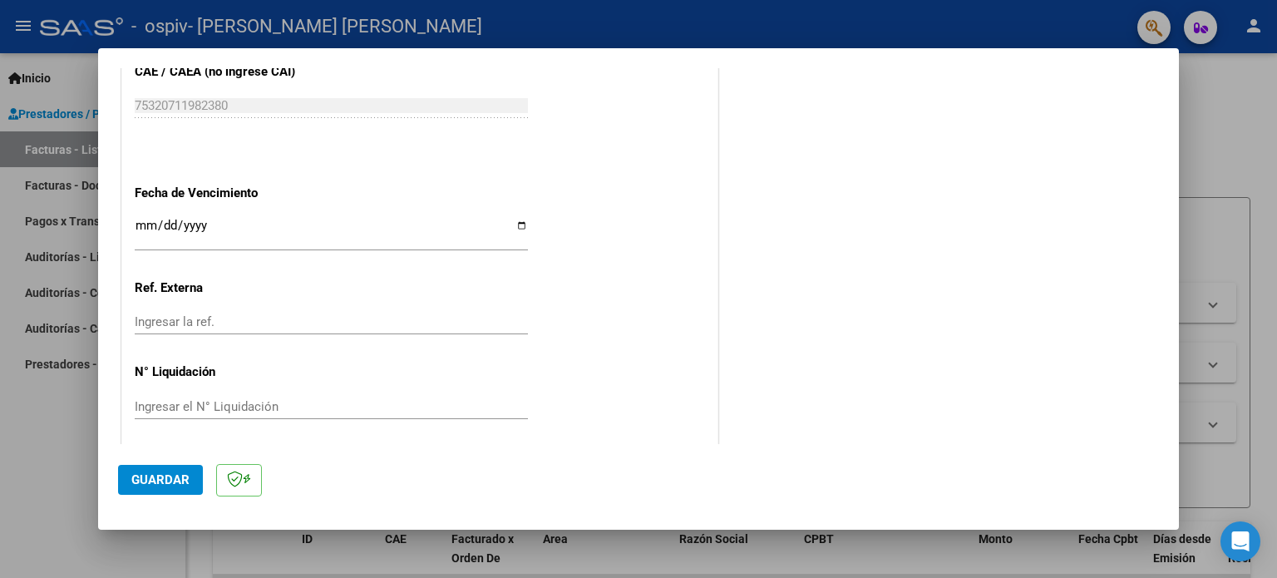
scroll to position [1085, 0]
type input "202507"
click at [224, 219] on input "Ingresar la fecha" at bounding box center [331, 227] width 393 height 27
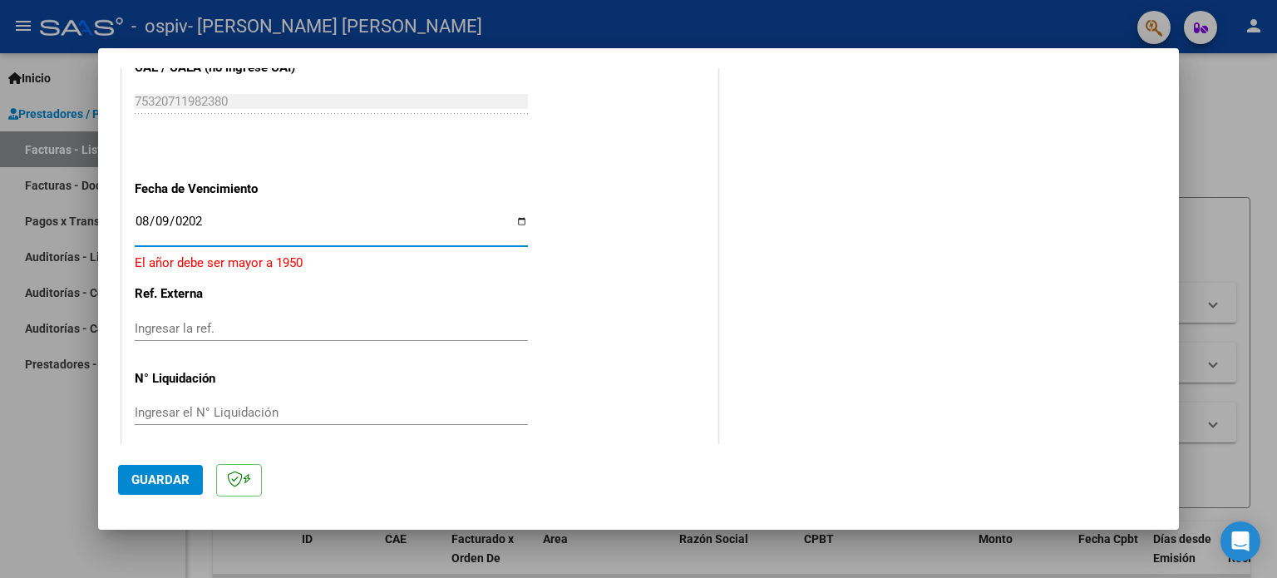
type input "[DATE]"
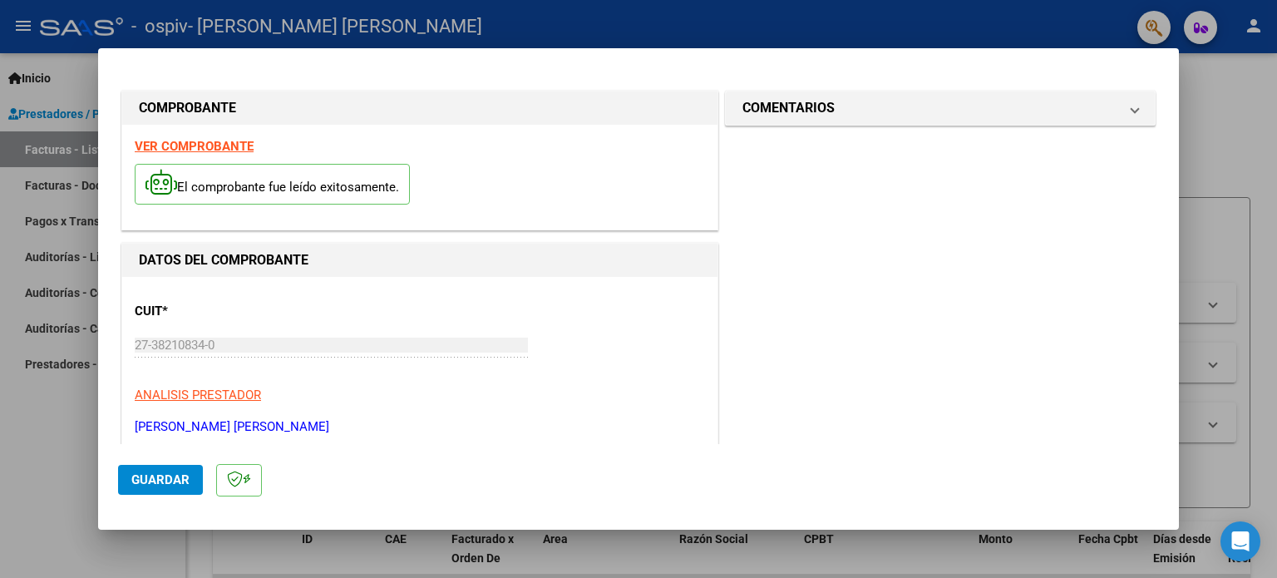
scroll to position [0, 0]
click at [136, 481] on span "Guardar" at bounding box center [160, 479] width 58 height 15
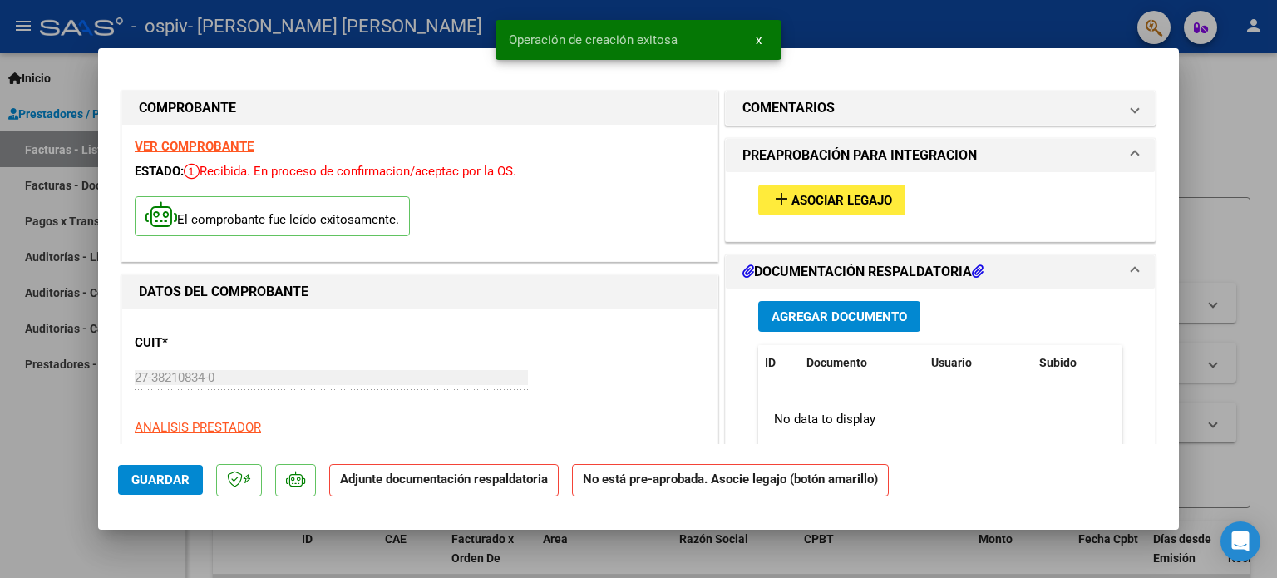
click at [848, 200] on span "Asociar Legajo" at bounding box center [841, 200] width 101 height 15
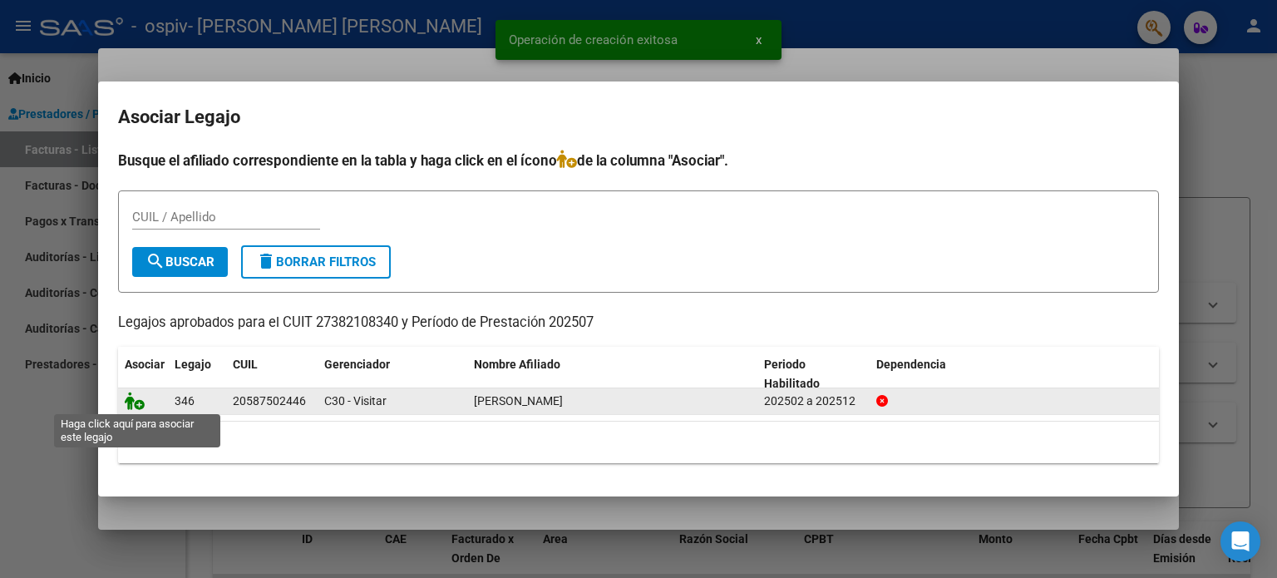
click at [142, 401] on icon at bounding box center [135, 401] width 20 height 18
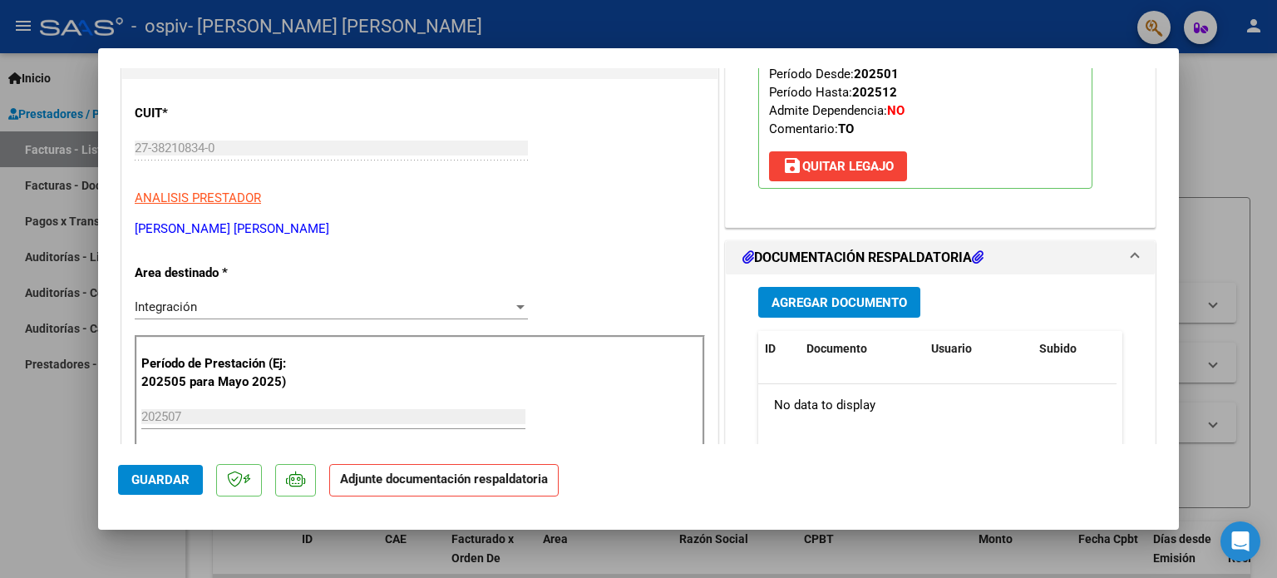
scroll to position [249, 0]
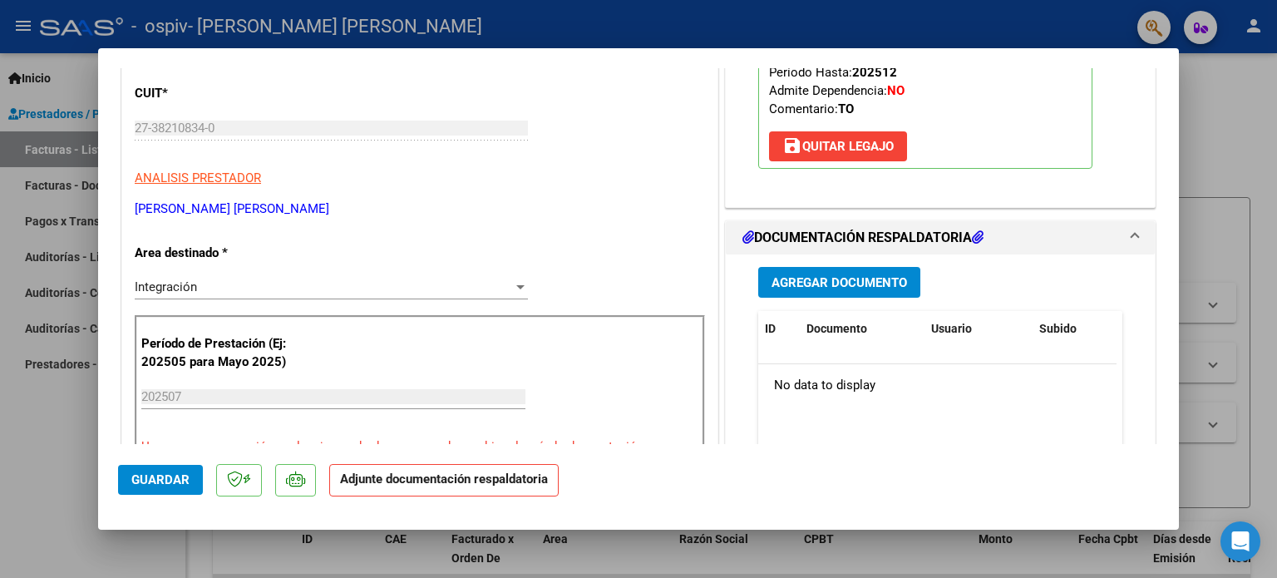
click at [850, 288] on span "Agregar Documento" at bounding box center [838, 282] width 135 height 15
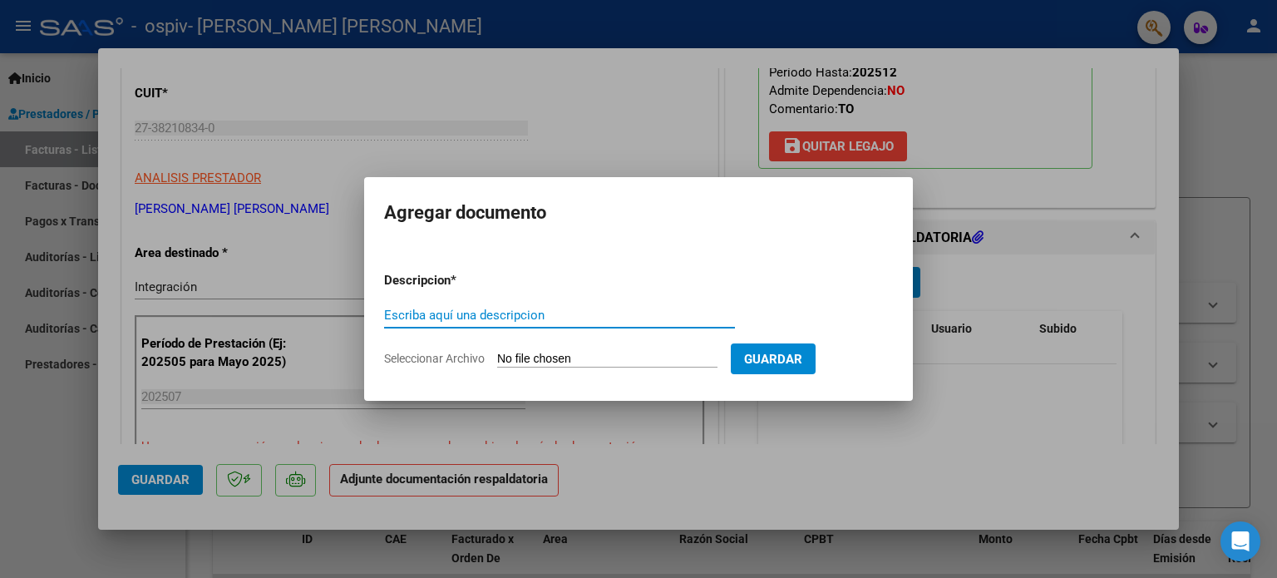
click at [558, 318] on input "Escriba aquí una descripcion" at bounding box center [559, 315] width 351 height 15
type input "factura"
click at [431, 355] on span "Seleccionar Archivo" at bounding box center [434, 358] width 101 height 13
click at [497, 355] on input "Seleccionar Archivo" at bounding box center [607, 360] width 220 height 16
type input "C:\fakepath\27382108340_011_00001_00000251.pdf"
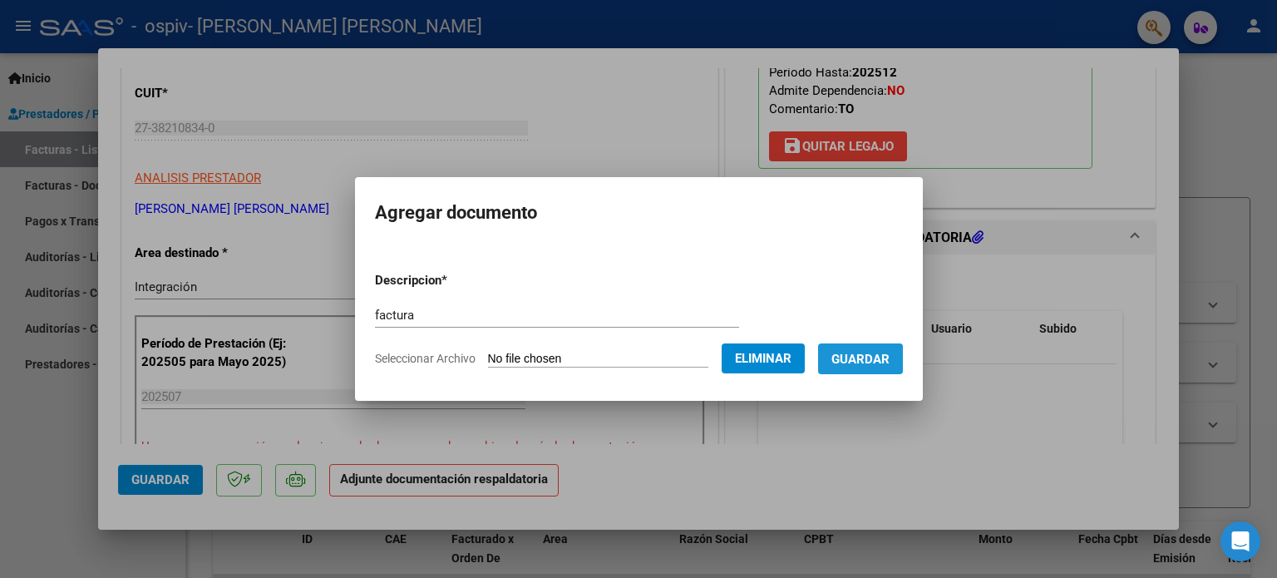
click at [848, 371] on button "Guardar" at bounding box center [860, 358] width 85 height 31
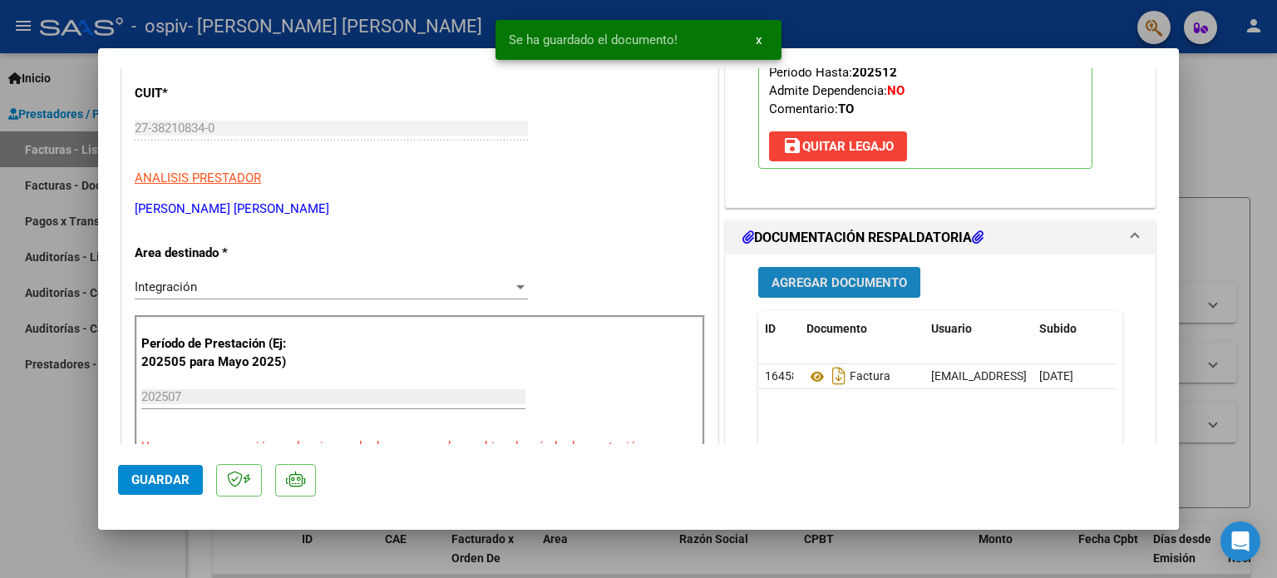
click at [866, 283] on span "Agregar Documento" at bounding box center [838, 282] width 135 height 15
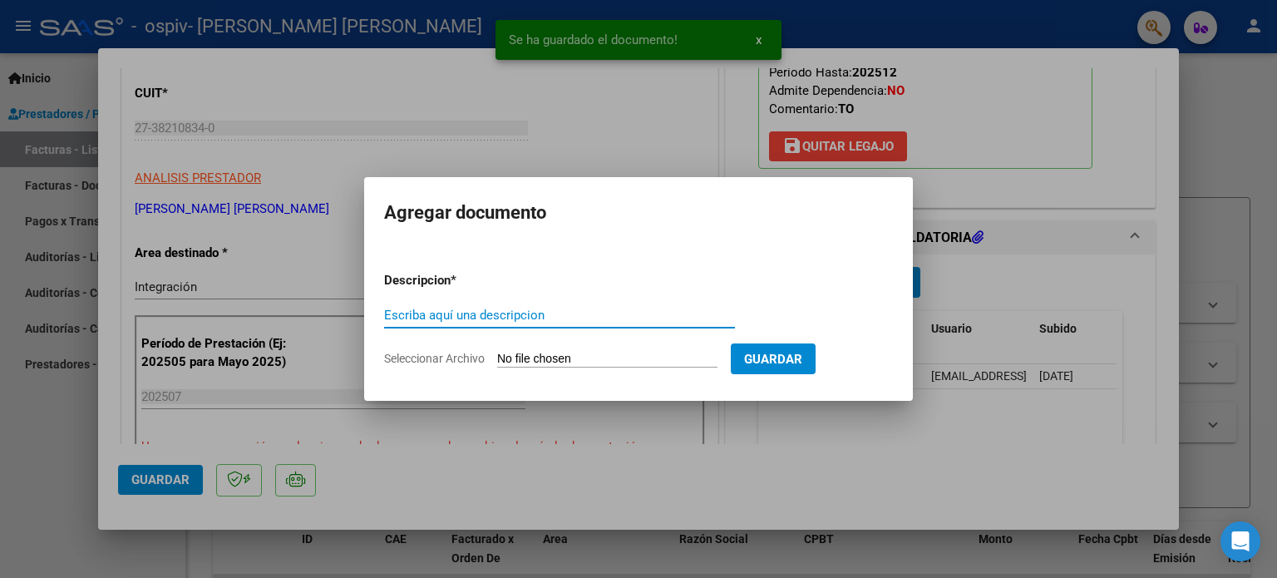
click at [582, 321] on input "Escriba aquí una descripcion" at bounding box center [559, 315] width 351 height 15
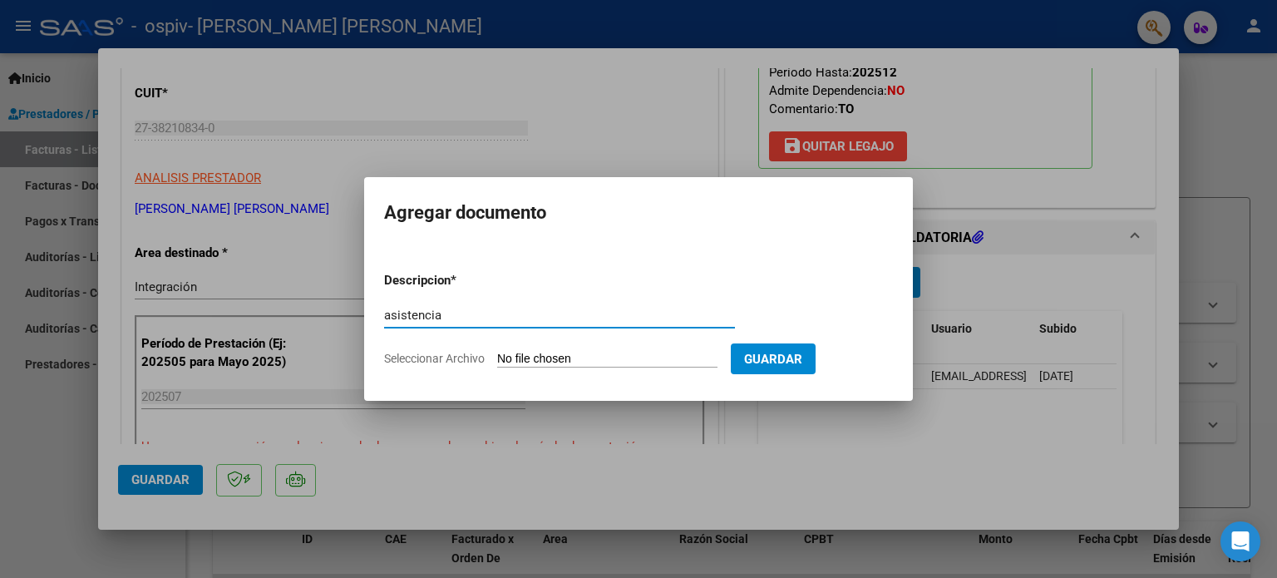
type input "asistencia"
click at [713, 365] on input "Seleccionar Archivo" at bounding box center [607, 360] width 220 height 16
type input "C:\fakepath\[PERSON_NAME][DATE].pdf"
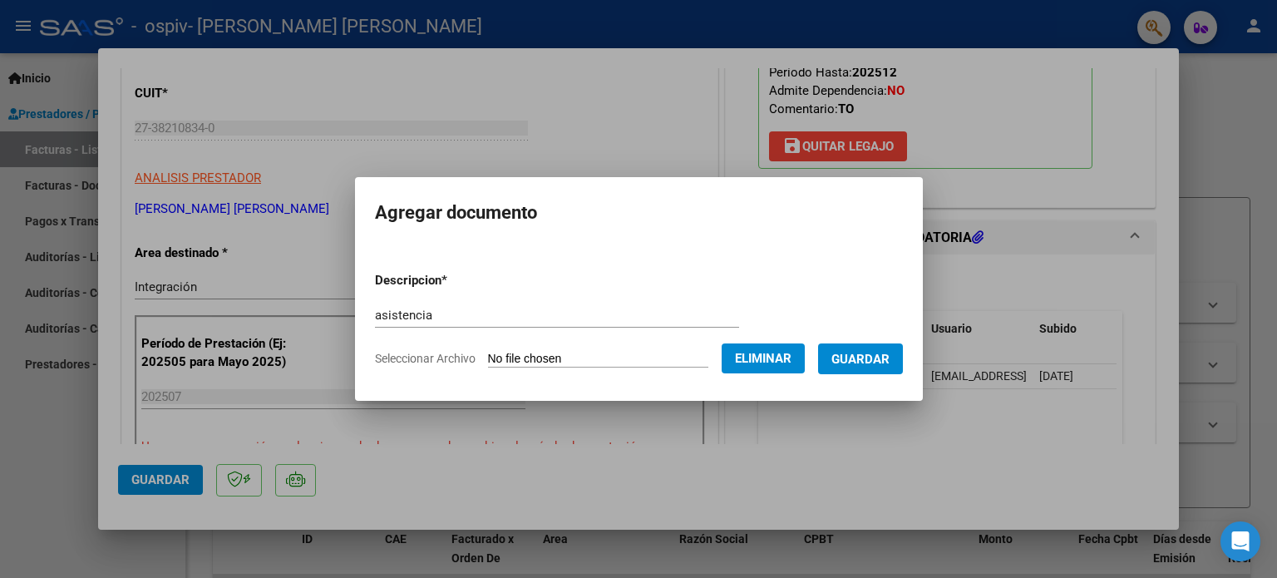
click at [855, 369] on button "Guardar" at bounding box center [860, 358] width 85 height 31
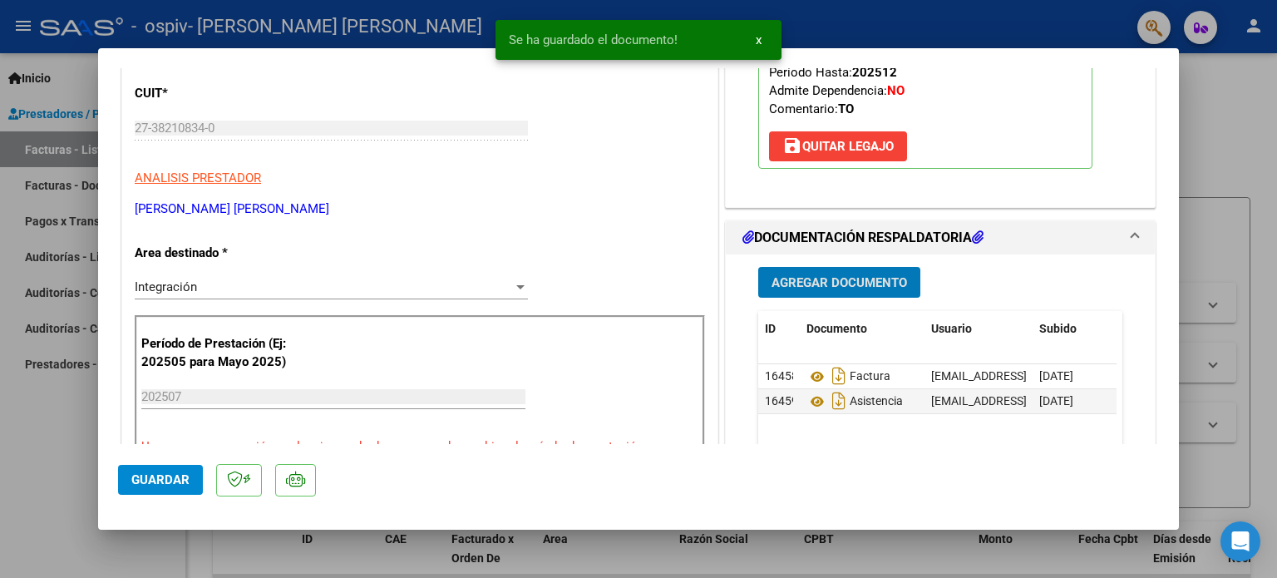
click at [845, 280] on span "Agregar Documento" at bounding box center [838, 282] width 135 height 15
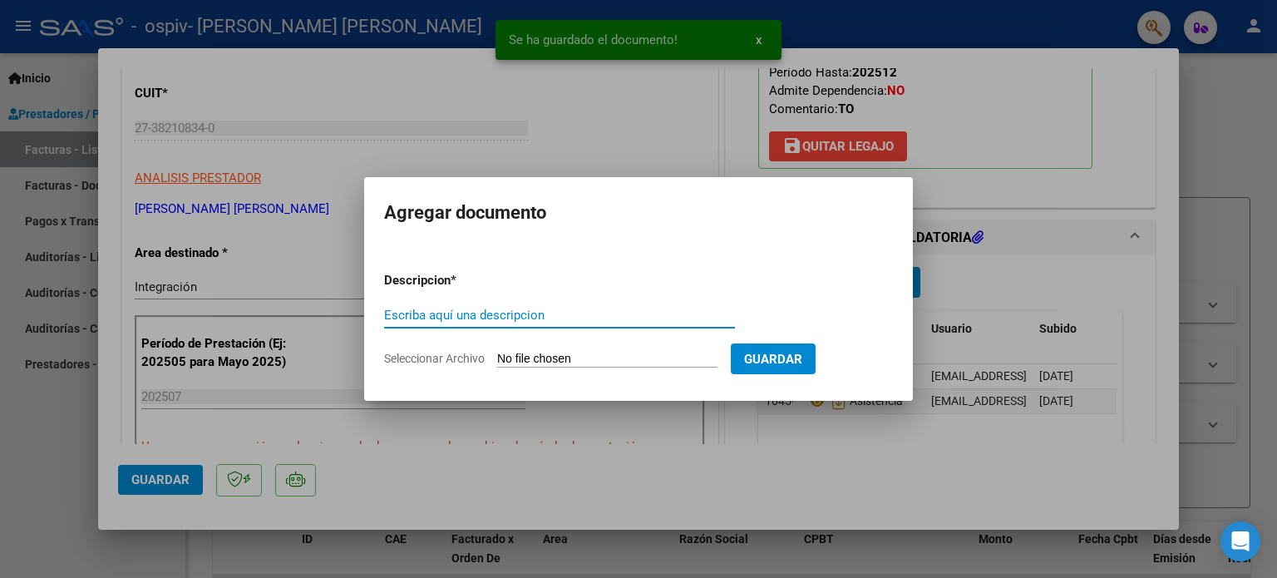
click at [559, 313] on input "Escriba aquí una descripcion" at bounding box center [559, 315] width 351 height 15
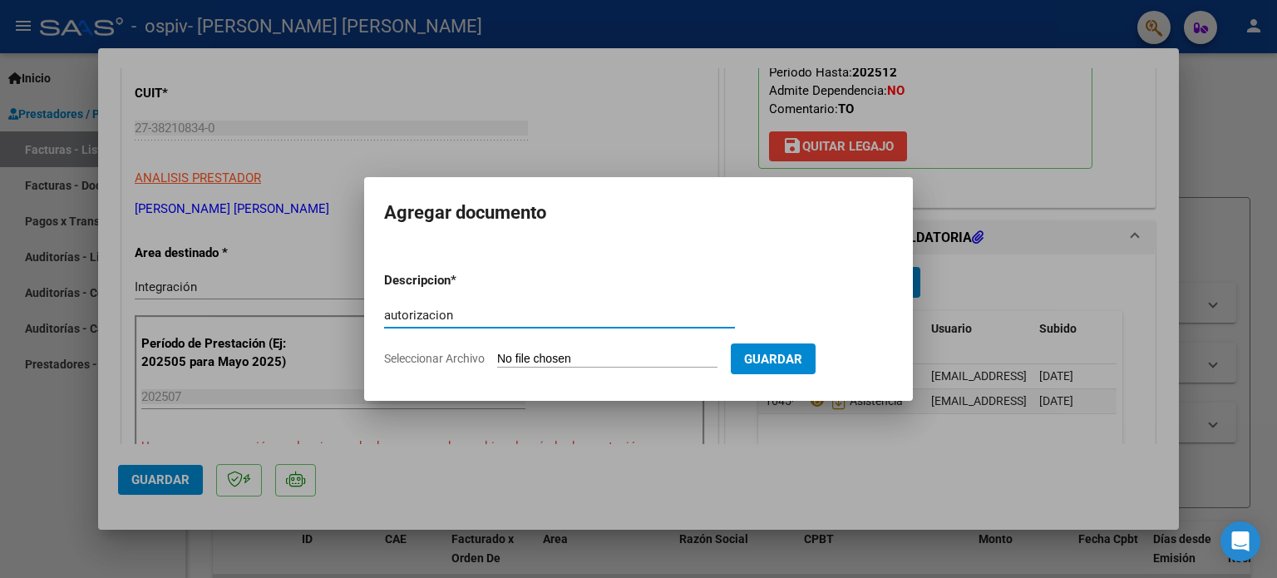
type input "autorizacion"
click at [569, 352] on input "Seleccionar Archivo" at bounding box center [607, 360] width 220 height 16
type input "C:\fakepath\[PERSON_NAME] TO 2025.pdf"
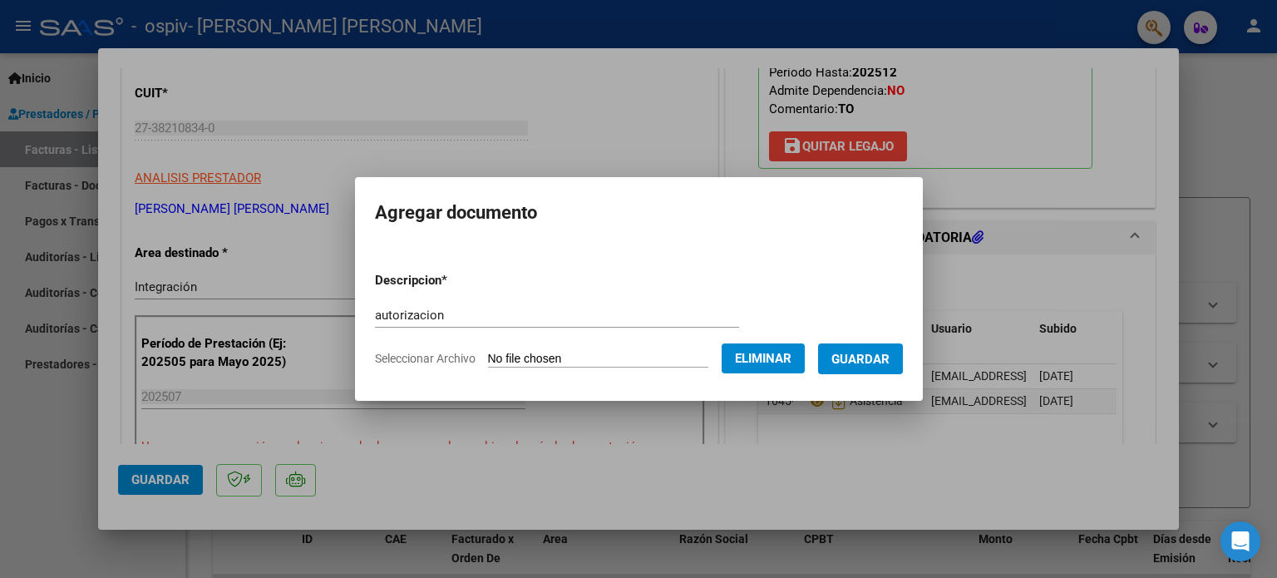
click at [848, 370] on button "Guardar" at bounding box center [860, 358] width 85 height 31
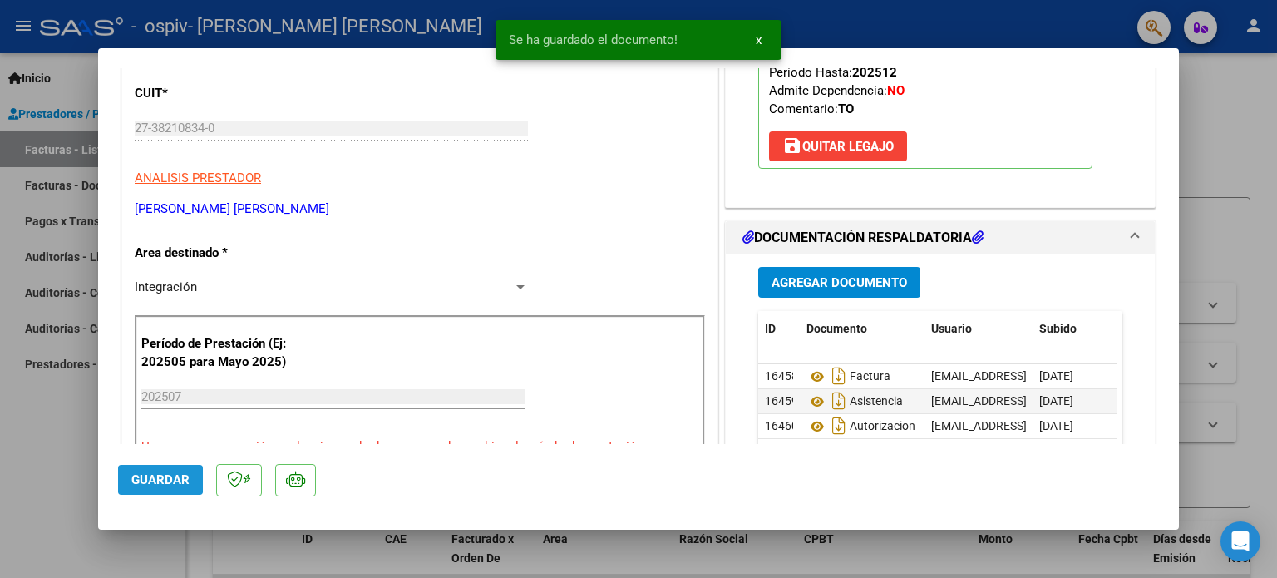
click at [153, 478] on span "Guardar" at bounding box center [160, 479] width 58 height 15
click at [1198, 131] on div at bounding box center [638, 289] width 1277 height 578
type input "$ 0,00"
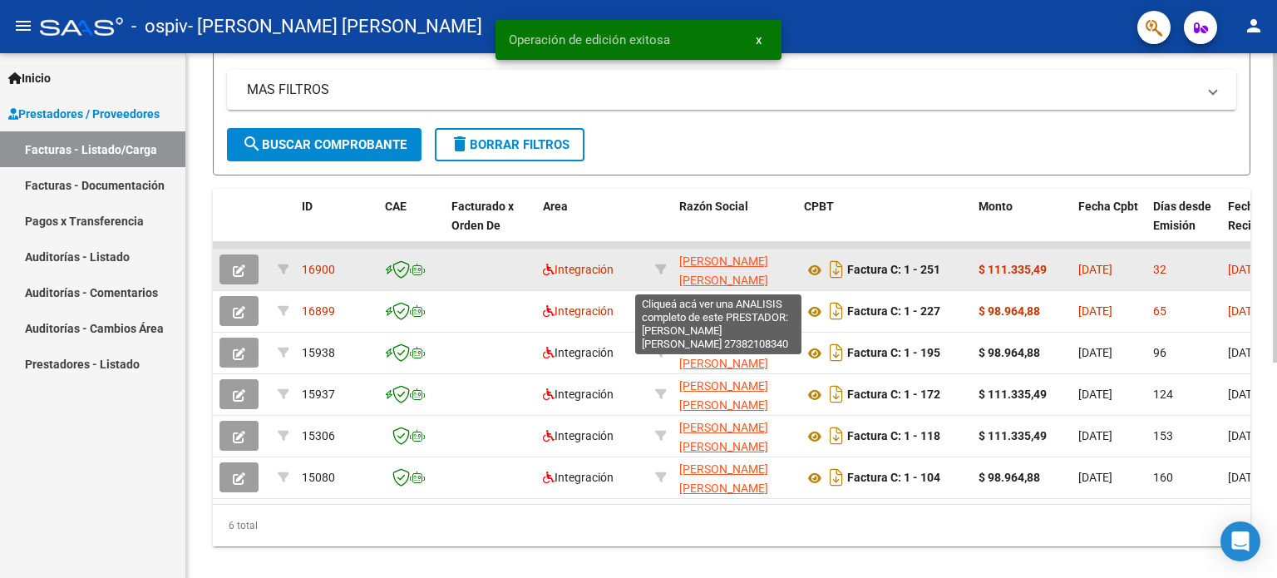
scroll to position [364, 0]
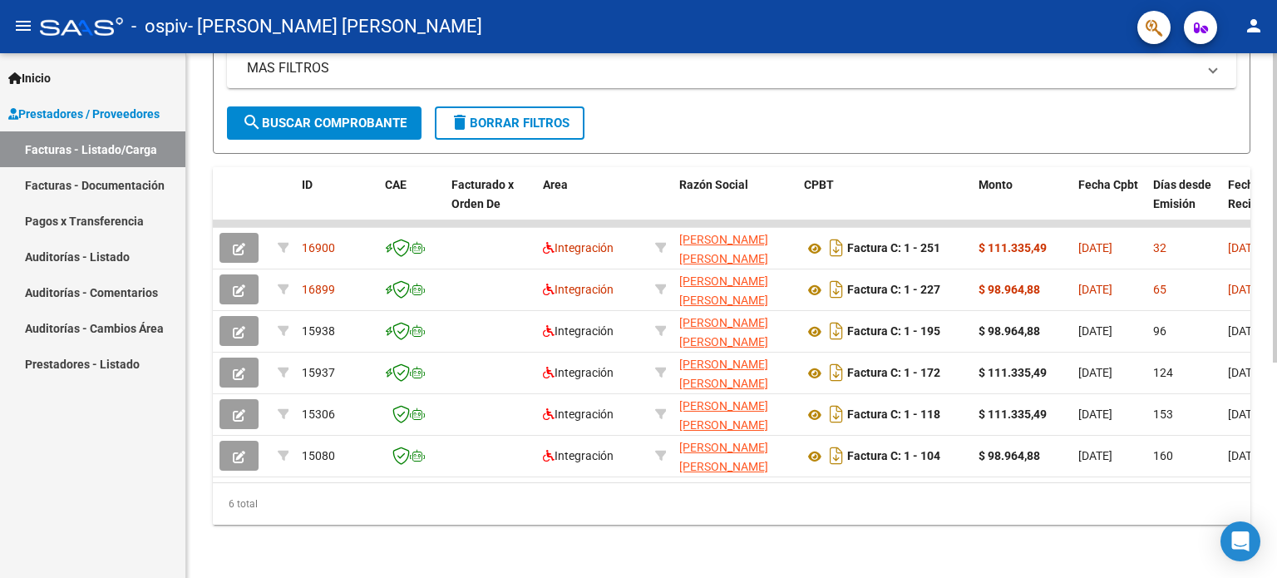
drag, startPoint x: 429, startPoint y: 467, endPoint x: 492, endPoint y: 478, distance: 64.1
click at [492, 478] on datatable-body "16900 Integración [PERSON_NAME] [PERSON_NAME] 27382108340 Factura C: 1 - 251 $ …" at bounding box center [731, 351] width 1037 height 262
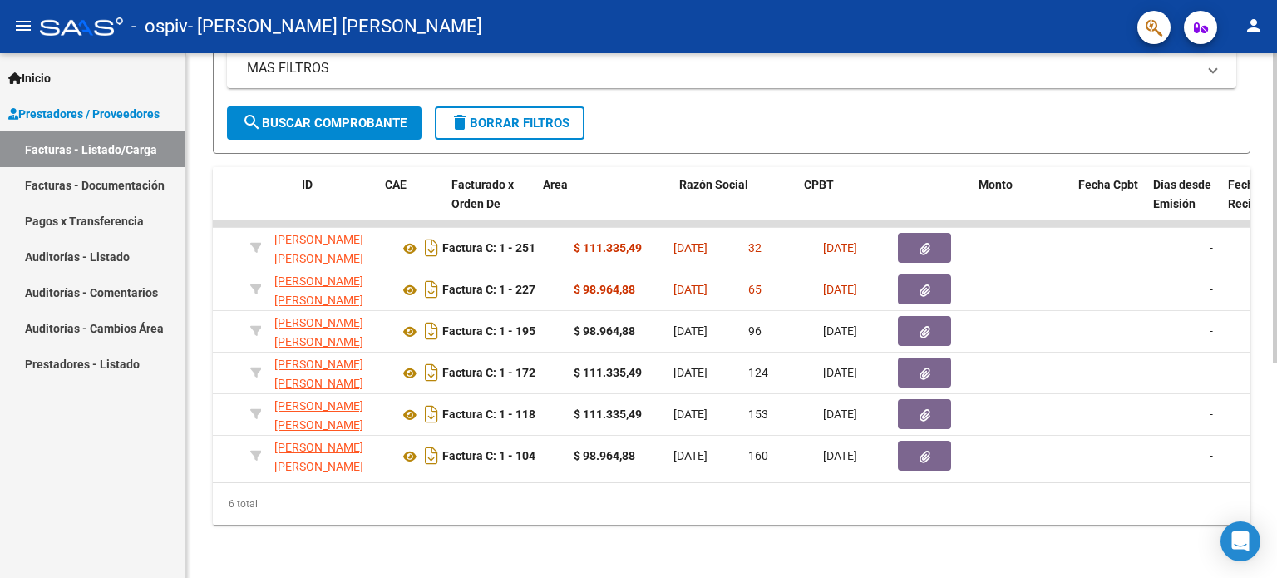
scroll to position [0, 0]
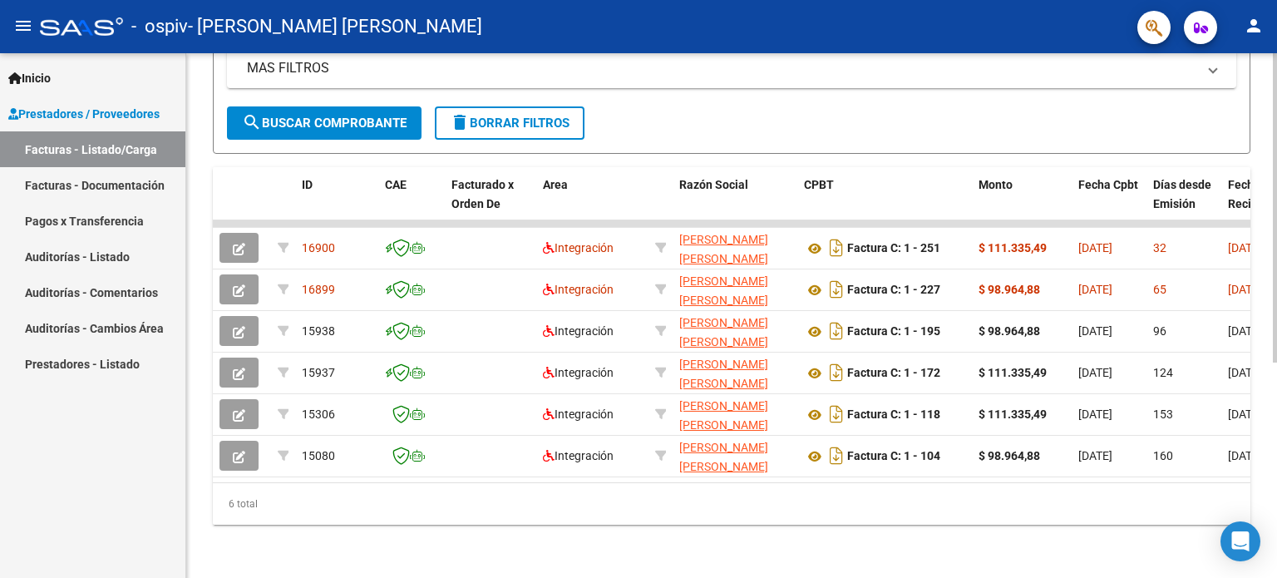
click at [206, 493] on div "Video tutorial PRESTADORES -> Listado de CPBTs Emitidos por Prestadores / Prove…" at bounding box center [731, 138] width 1091 height 879
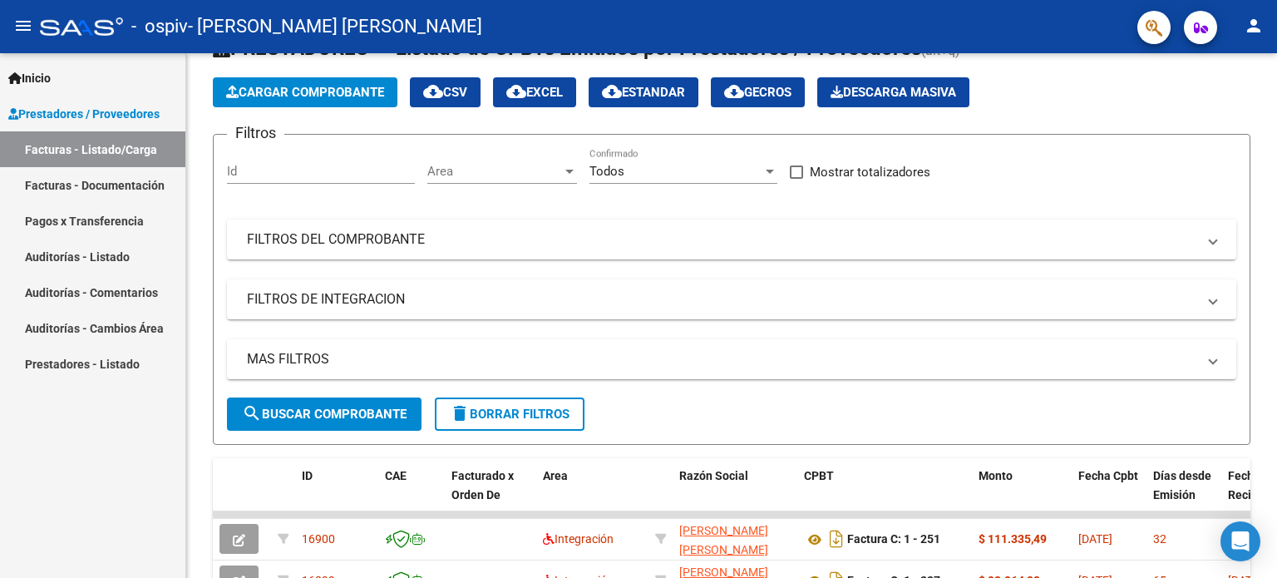
scroll to position [32, 0]
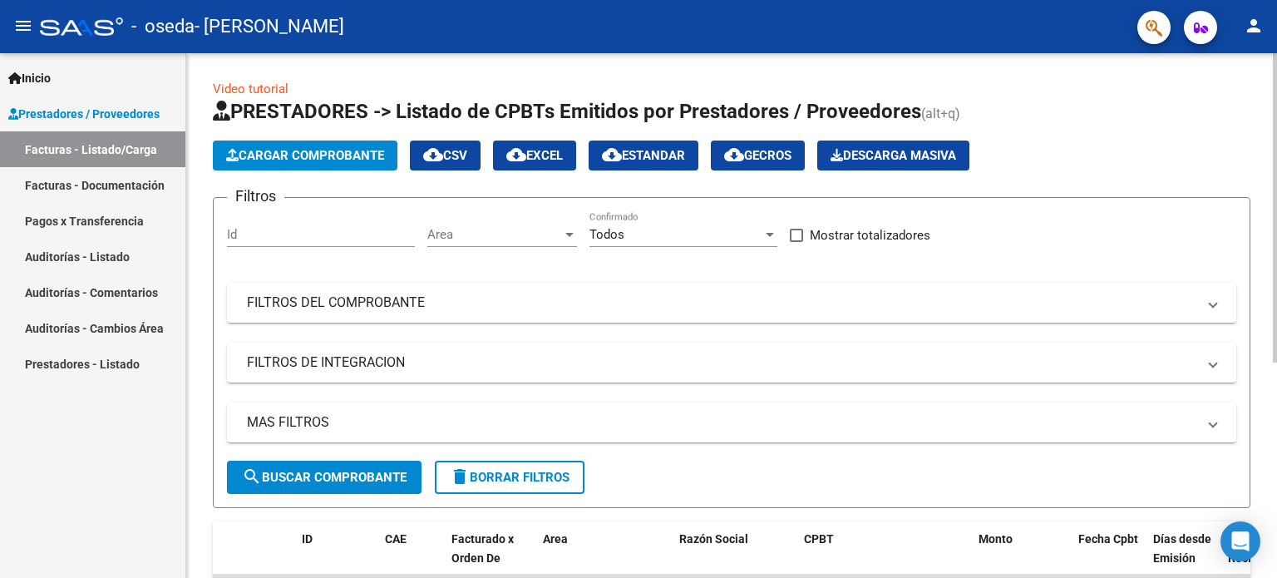
click at [318, 148] on span "Cargar Comprobante" at bounding box center [305, 155] width 158 height 15
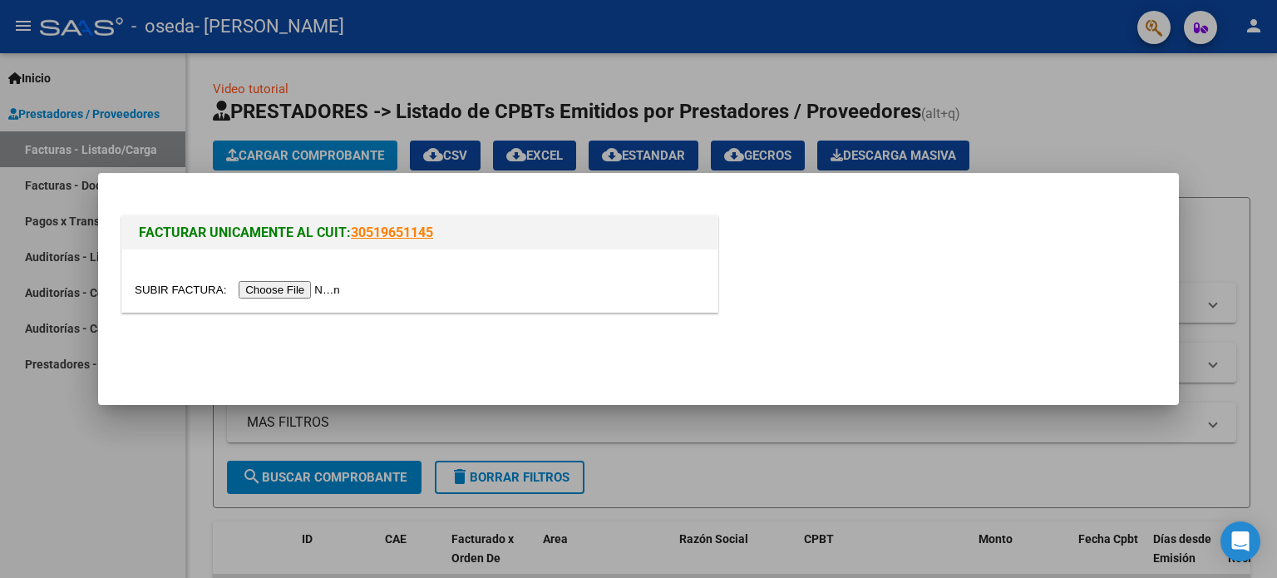
click at [303, 284] on input "file" at bounding box center [240, 289] width 210 height 17
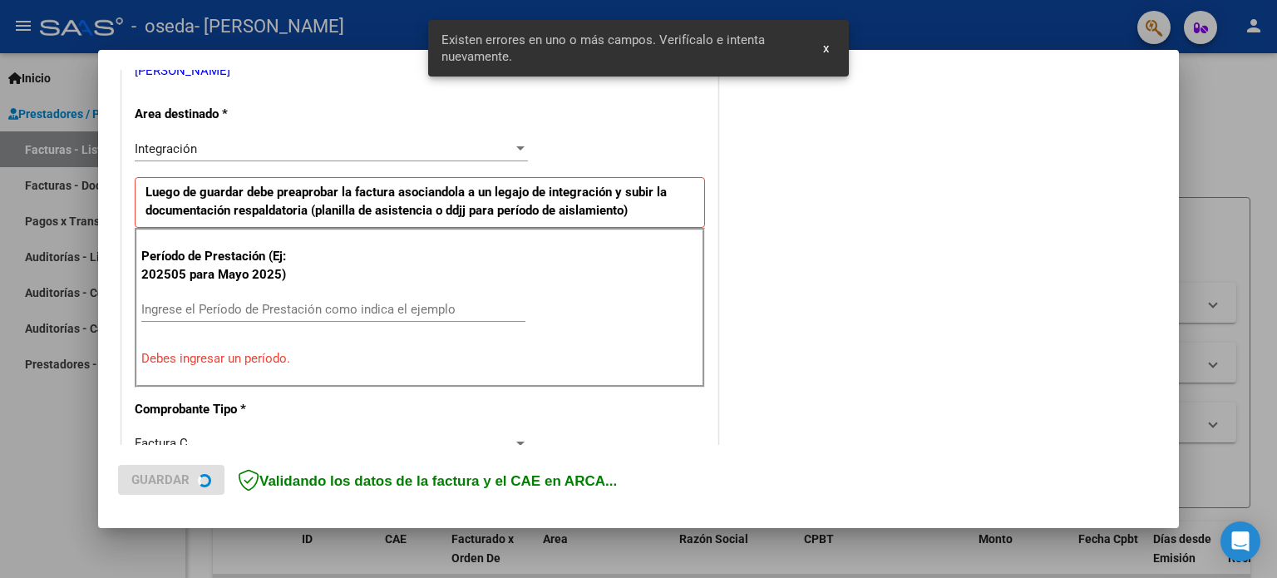
scroll to position [358, 0]
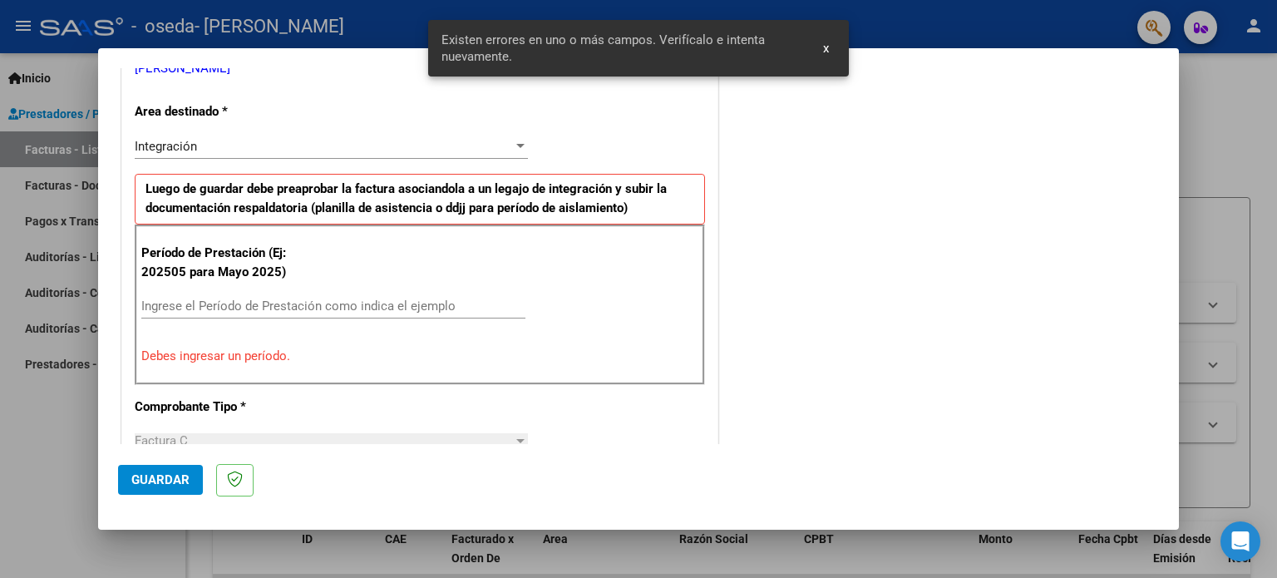
click at [243, 300] on input "Ingrese el Período de Prestación como indica el ejemplo" at bounding box center [333, 305] width 384 height 15
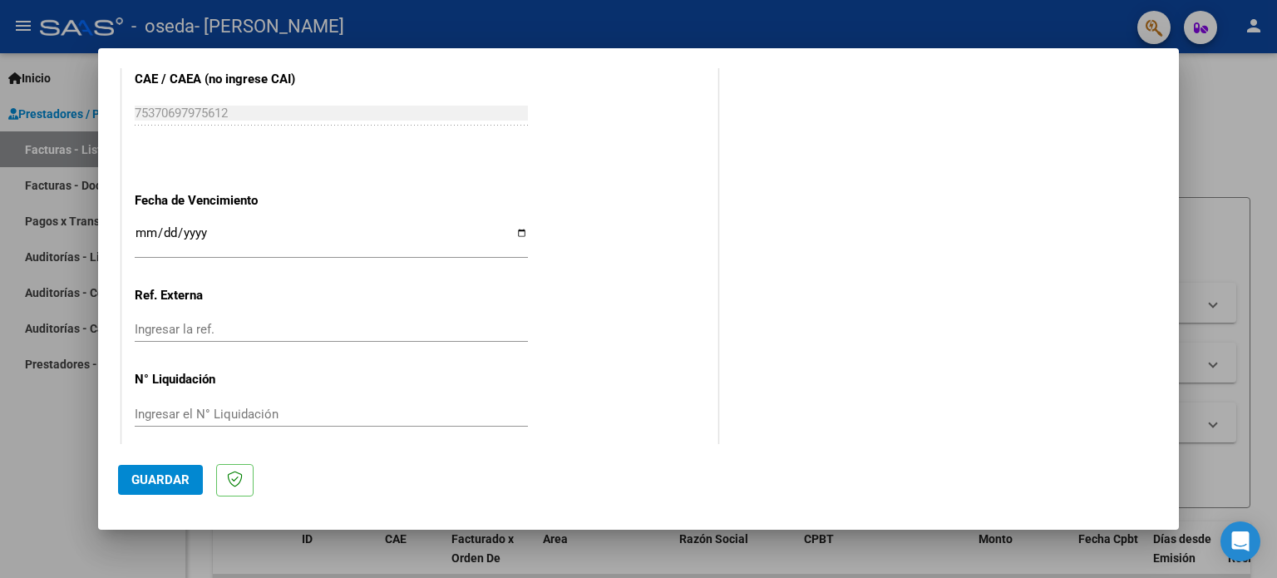
scroll to position [1085, 0]
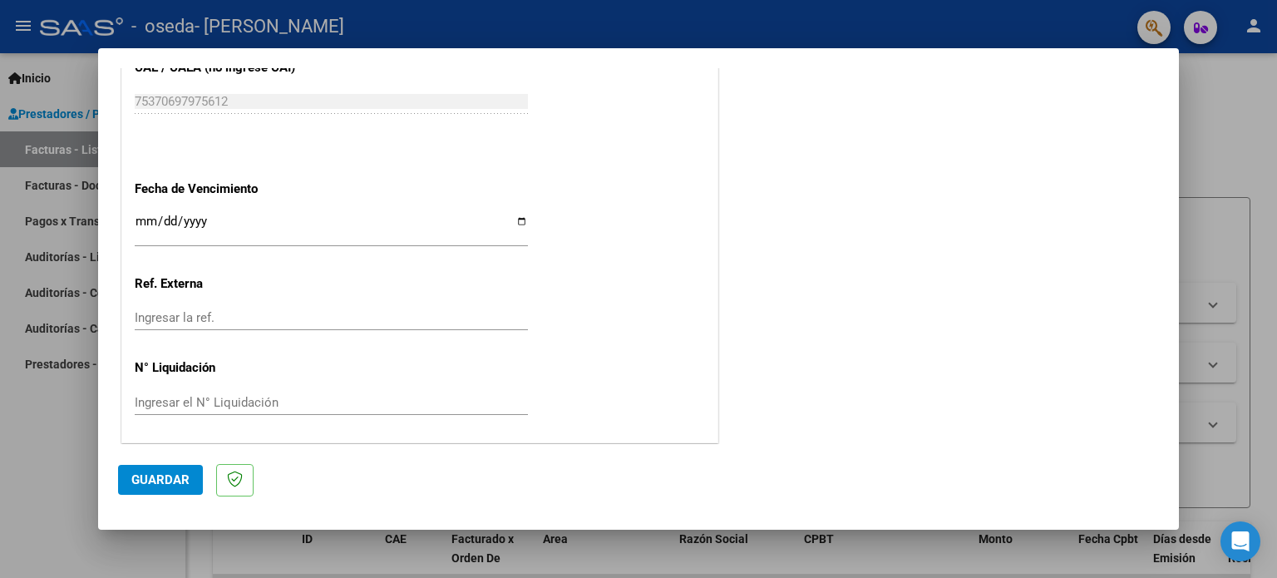
type input "202507"
click at [512, 211] on div "Ingresar la fecha" at bounding box center [331, 229] width 393 height 36
click at [515, 216] on input "Ingresar la fecha" at bounding box center [331, 227] width 393 height 27
click at [179, 216] on input "Ingresar la fecha" at bounding box center [331, 227] width 393 height 27
click at [137, 220] on input "Ingresar la fecha" at bounding box center [331, 227] width 393 height 27
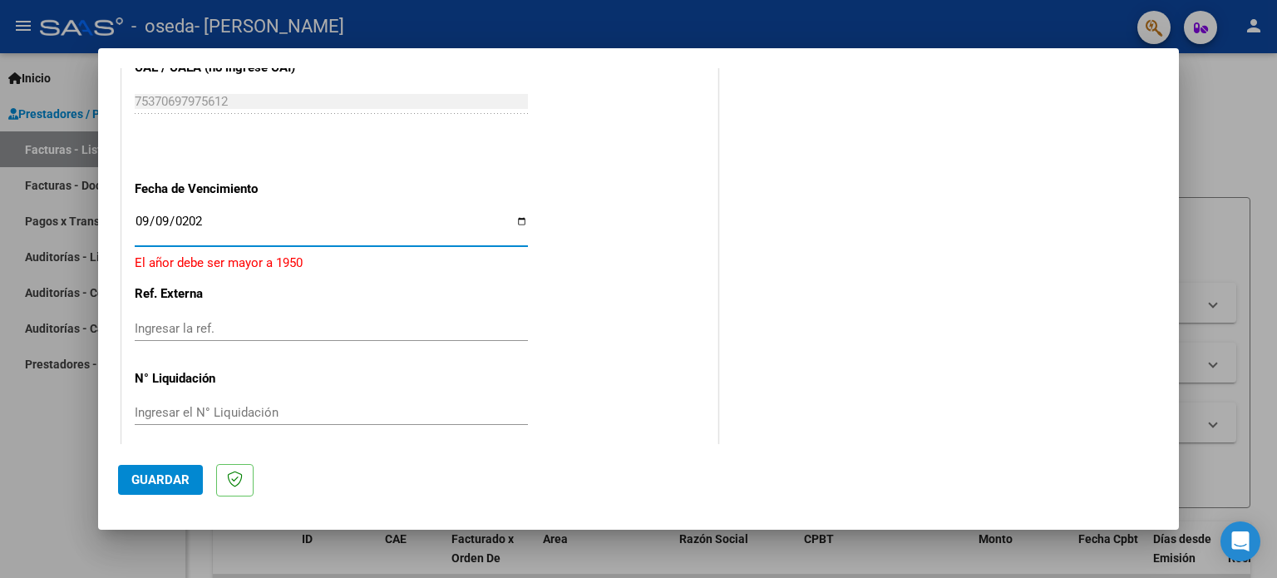
type input "[DATE]"
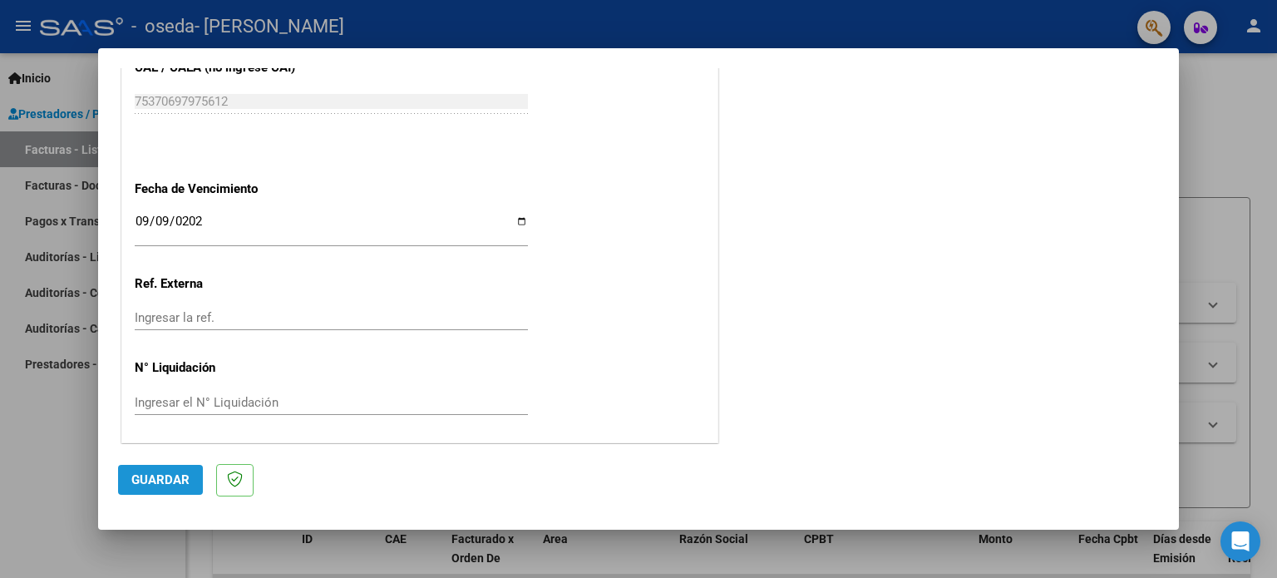
click at [143, 485] on span "Guardar" at bounding box center [160, 479] width 58 height 15
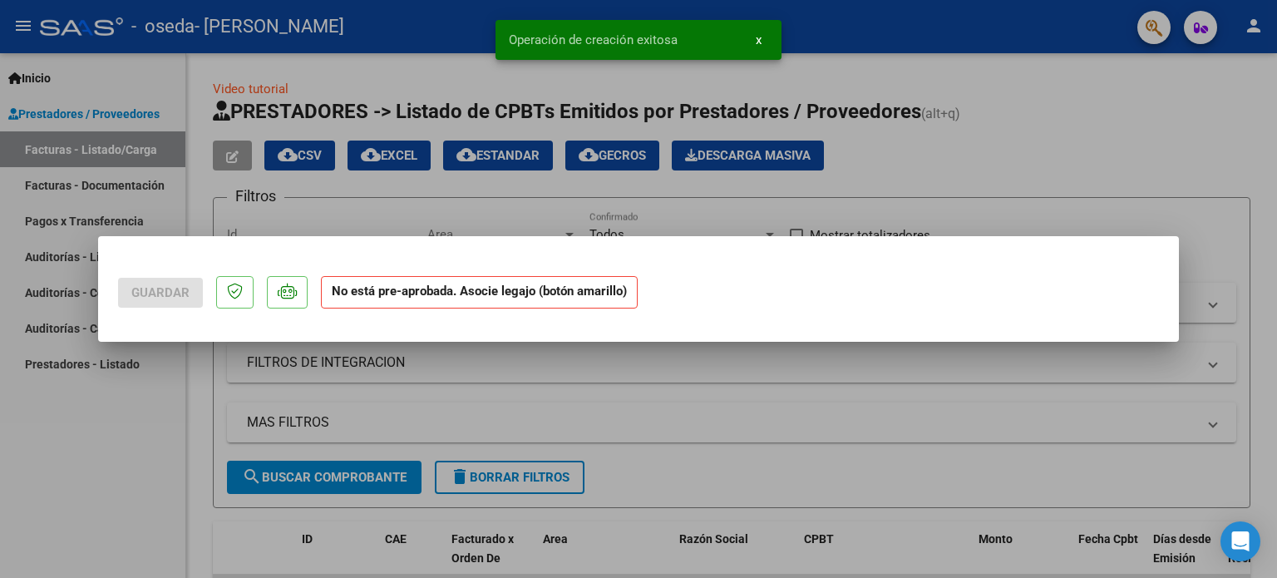
scroll to position [0, 0]
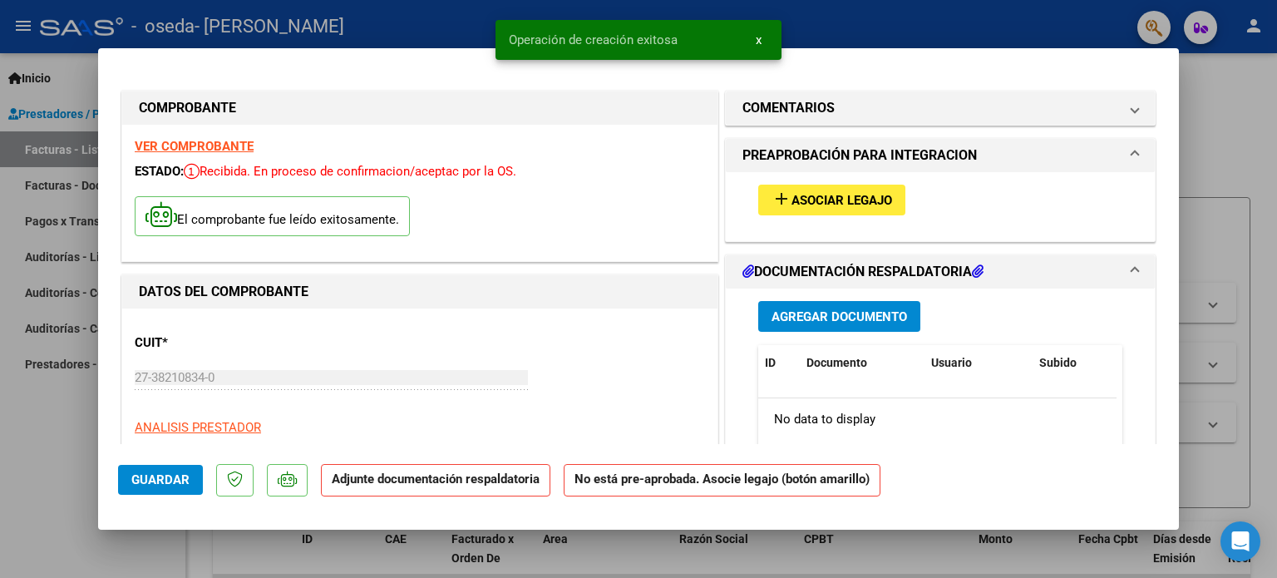
click at [775, 195] on mat-icon "add" at bounding box center [781, 199] width 20 height 20
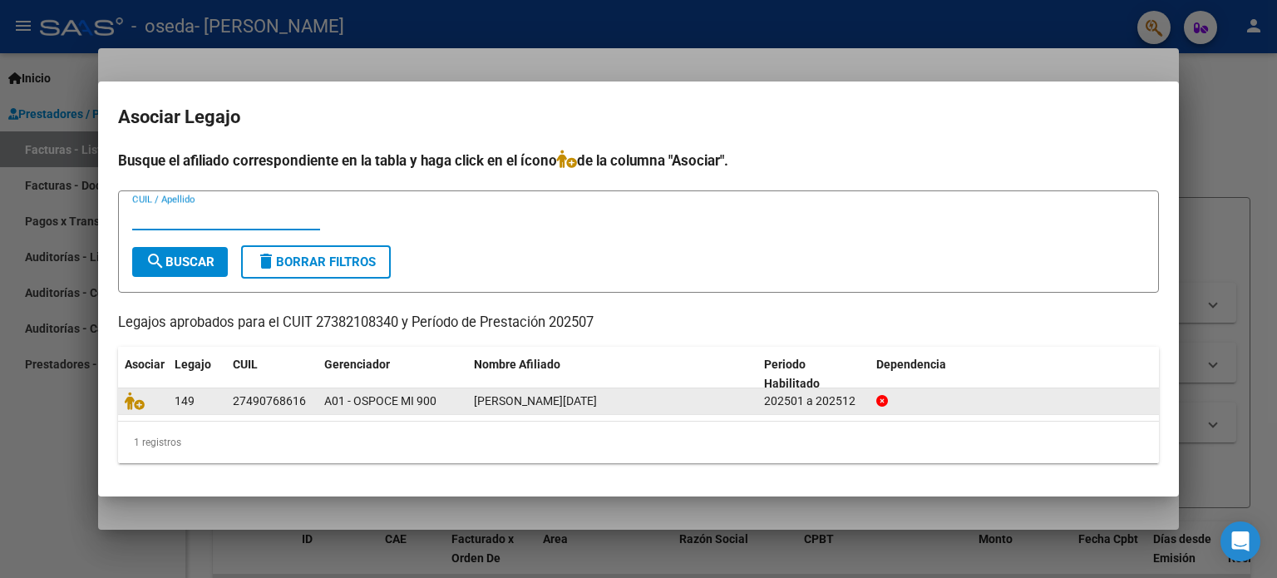
click at [278, 405] on div "27490768616" at bounding box center [269, 401] width 73 height 19
drag, startPoint x: 881, startPoint y: 396, endPoint x: 828, endPoint y: 398, distance: 53.2
click at [874, 400] on datatable-body-cell at bounding box center [1014, 401] width 290 height 26
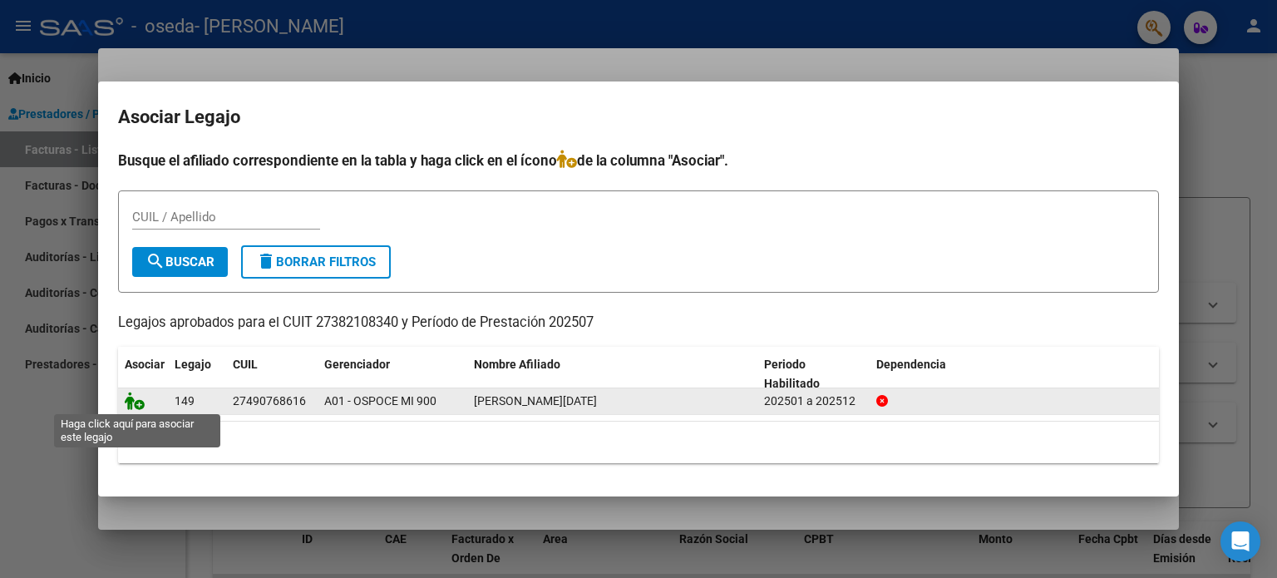
click at [138, 405] on icon at bounding box center [135, 401] width 20 height 18
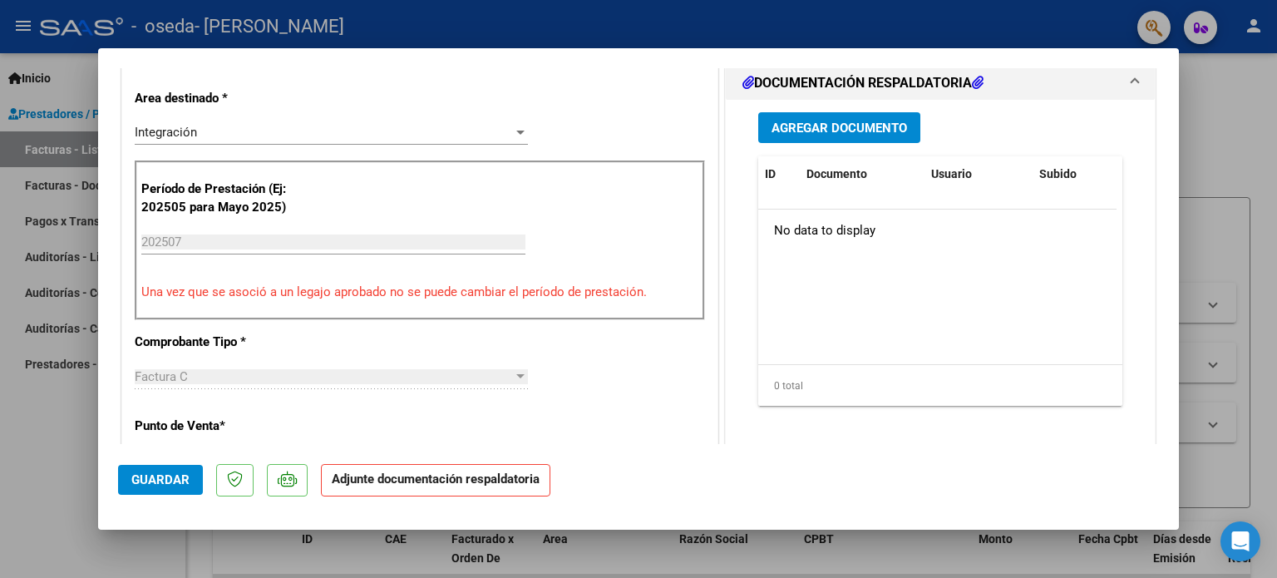
scroll to position [249, 0]
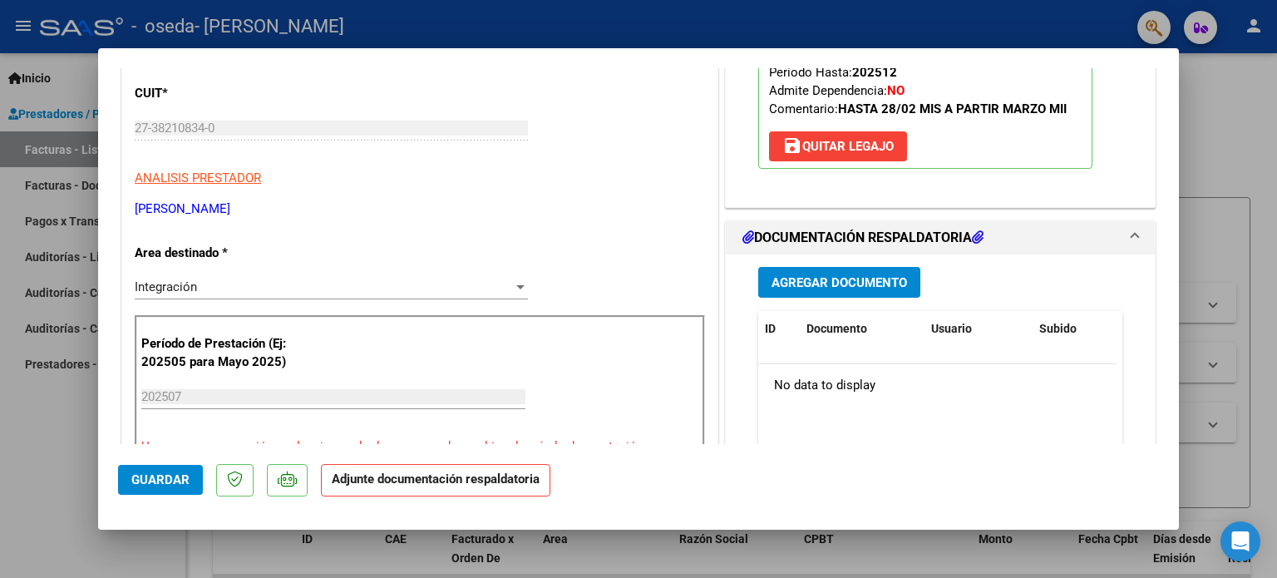
click at [825, 268] on button "Agregar Documento" at bounding box center [839, 282] width 162 height 31
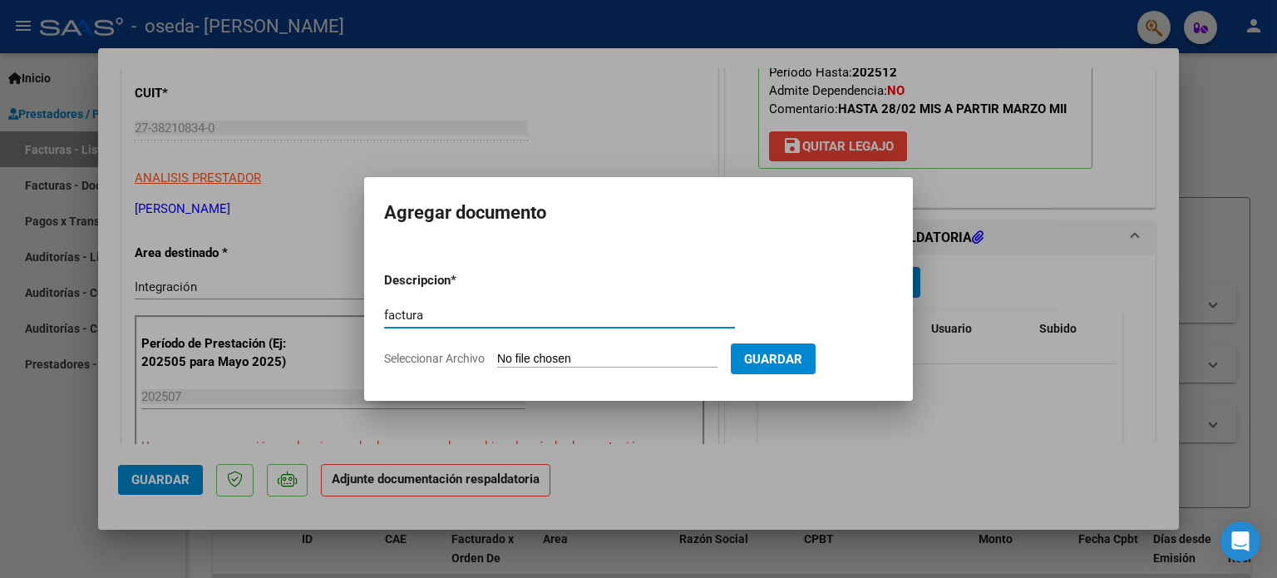
type input "factura"
click at [529, 366] on input "Seleccionar Archivo" at bounding box center [607, 360] width 220 height 16
type input "C:\fakepath\27382108340_011_00001_00000290.pdf"
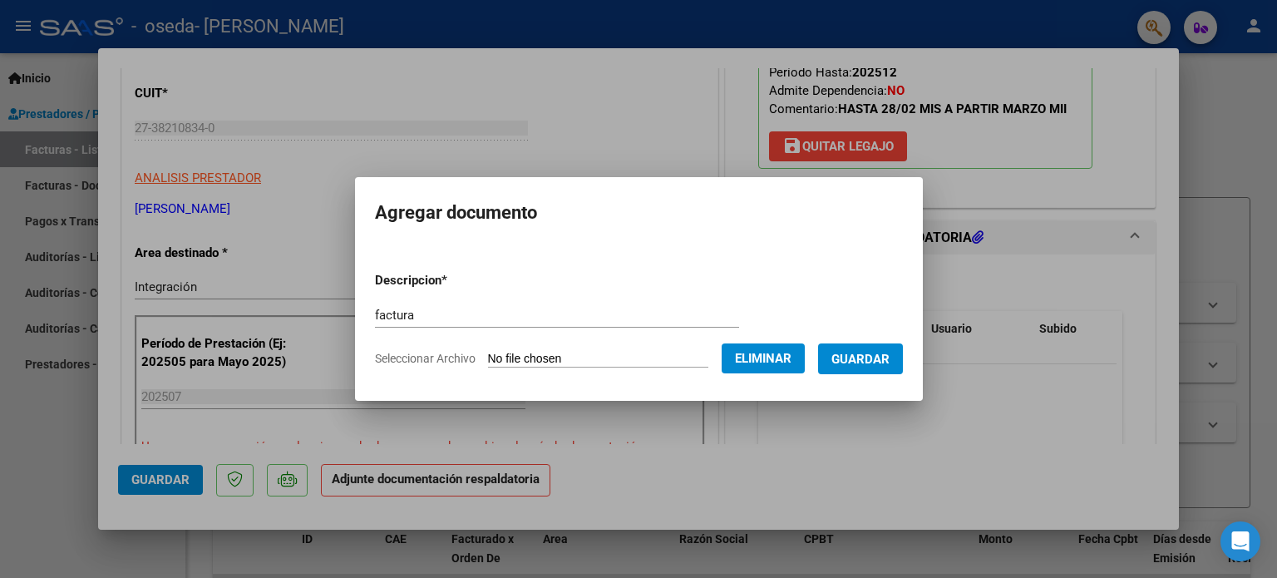
click at [878, 365] on span "Guardar" at bounding box center [860, 359] width 58 height 15
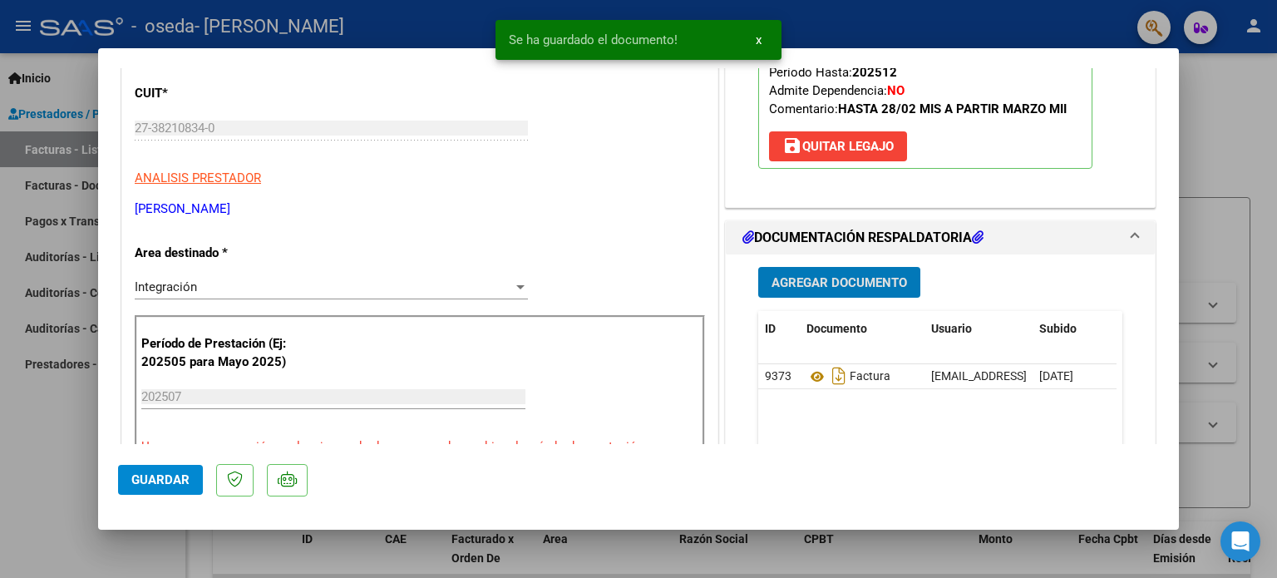
click at [858, 288] on span "Agregar Documento" at bounding box center [838, 282] width 135 height 15
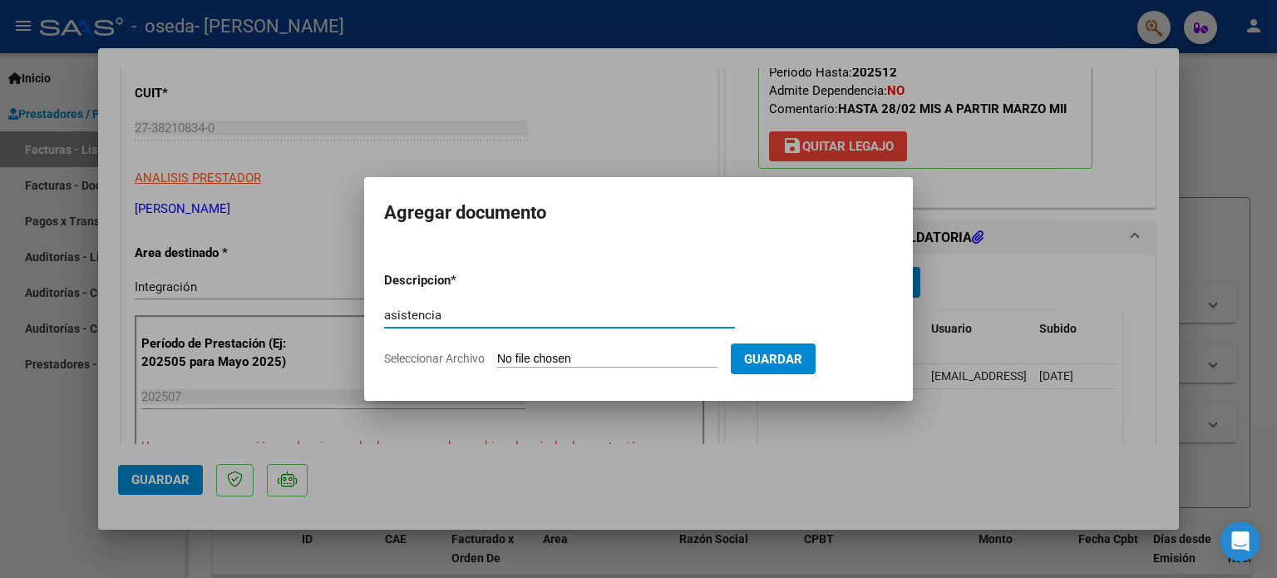
type input "asistencia"
click at [440, 352] on span "Seleccionar Archivo" at bounding box center [434, 358] width 101 height 13
click at [497, 352] on input "Seleccionar Archivo" at bounding box center [607, 360] width 220 height 16
click at [685, 360] on input "Seleccionar Archivo" at bounding box center [607, 360] width 220 height 16
type input "C:\fakepath\july julio.pdf"
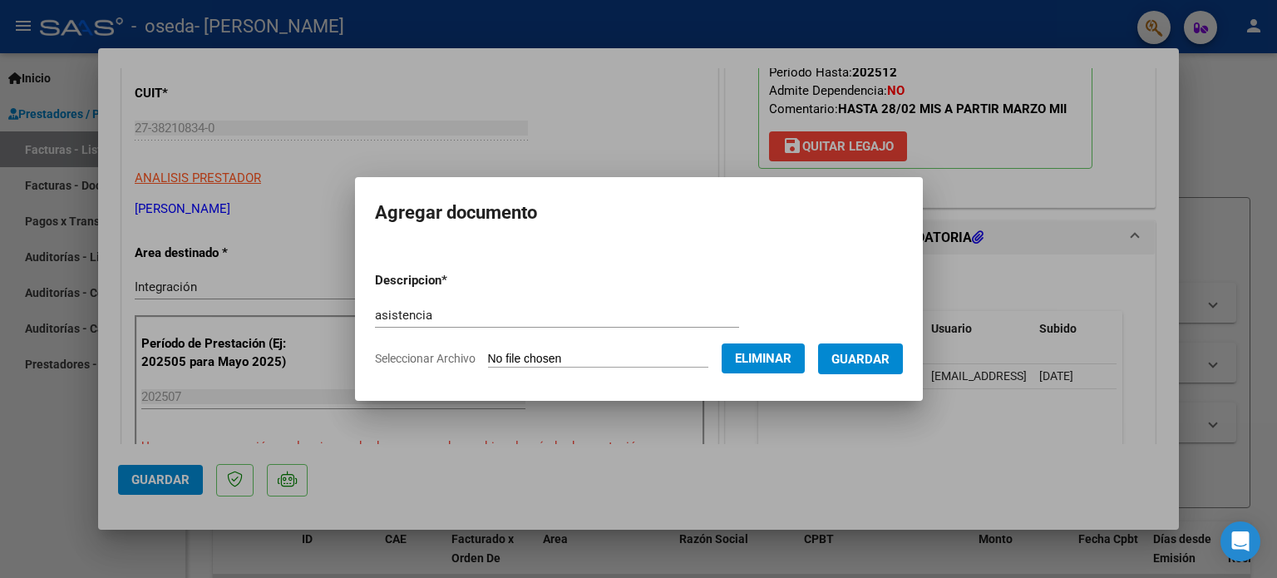
click at [872, 365] on span "Guardar" at bounding box center [860, 359] width 58 height 15
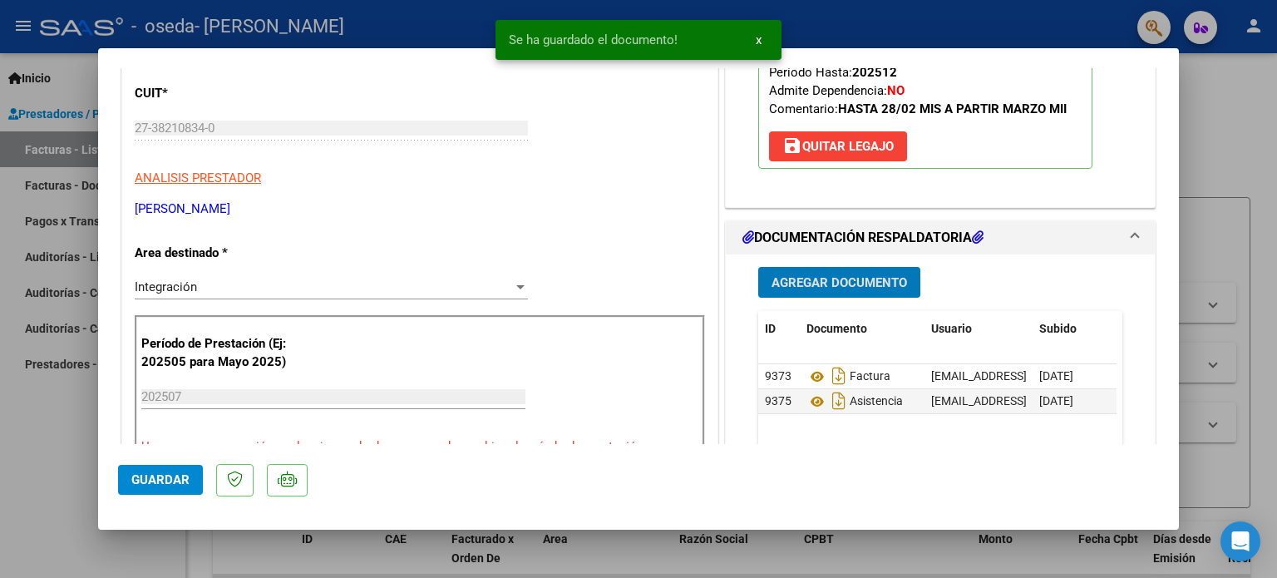
click at [170, 480] on span "Guardar" at bounding box center [160, 479] width 58 height 15
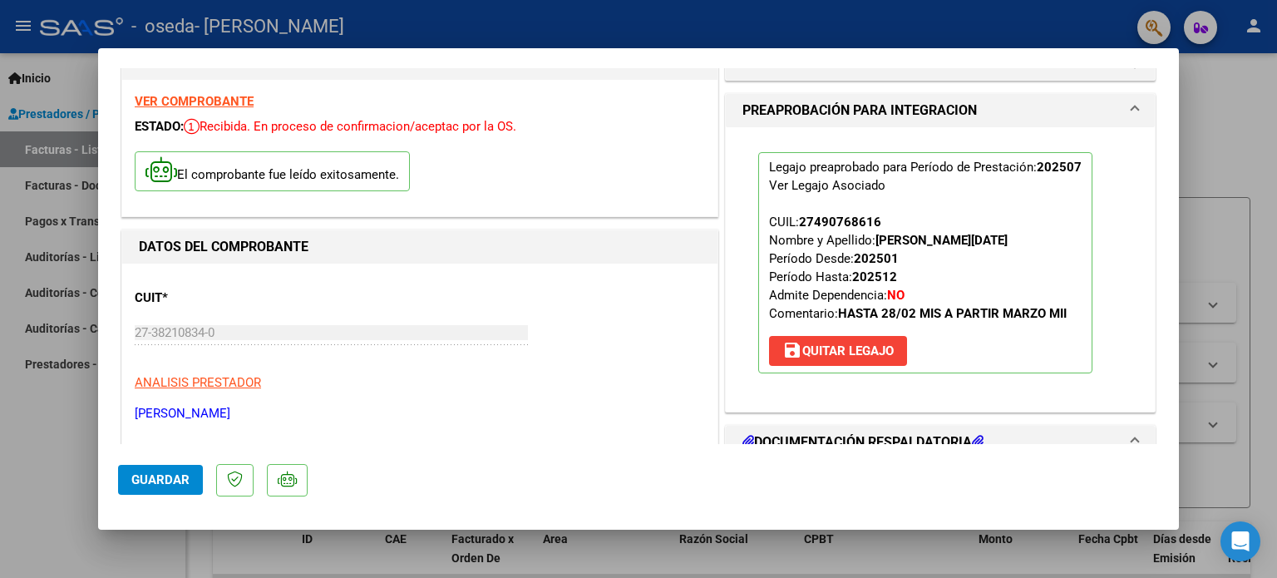
scroll to position [83, 0]
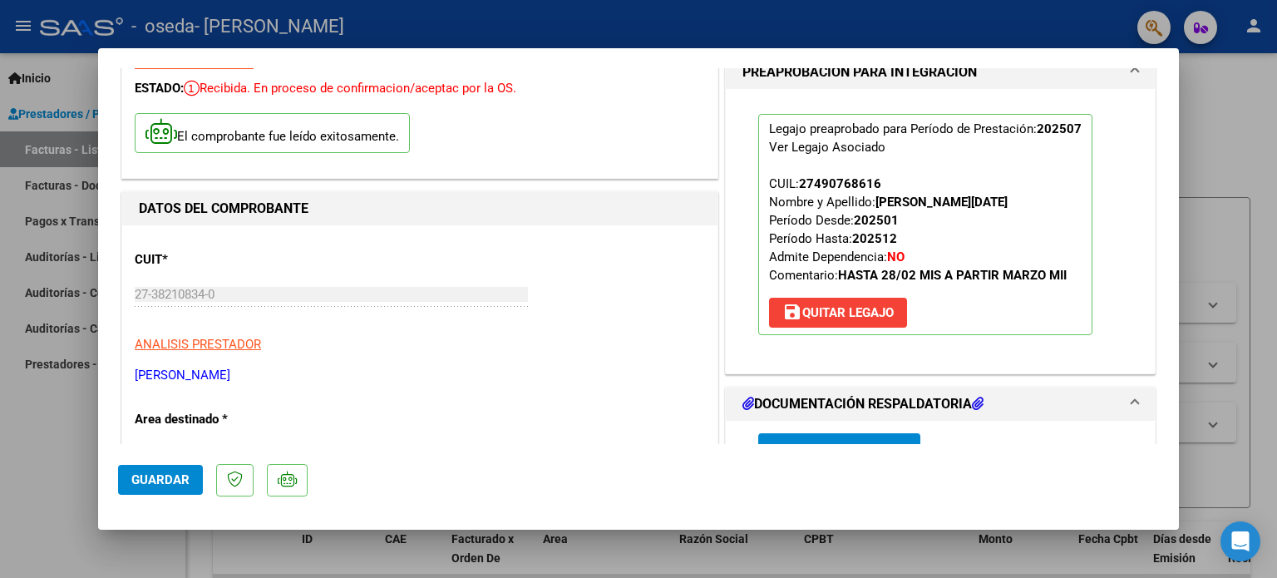
click at [129, 485] on button "Guardar" at bounding box center [160, 480] width 85 height 30
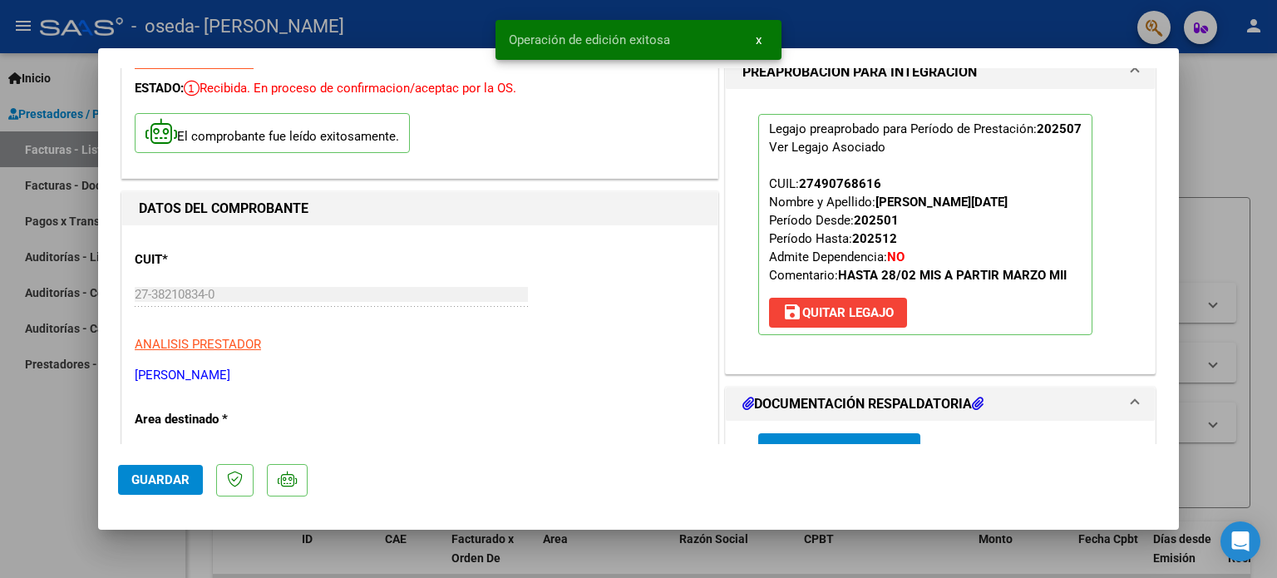
click at [1258, 145] on div at bounding box center [638, 289] width 1277 height 578
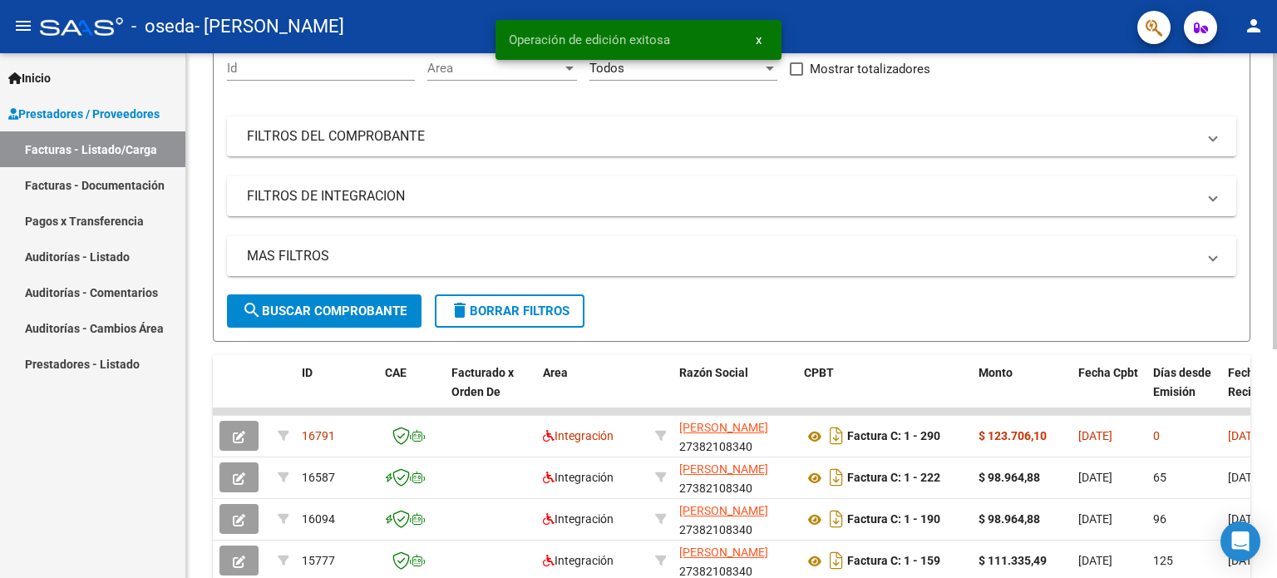
scroll to position [332, 0]
